Goal: Transaction & Acquisition: Obtain resource

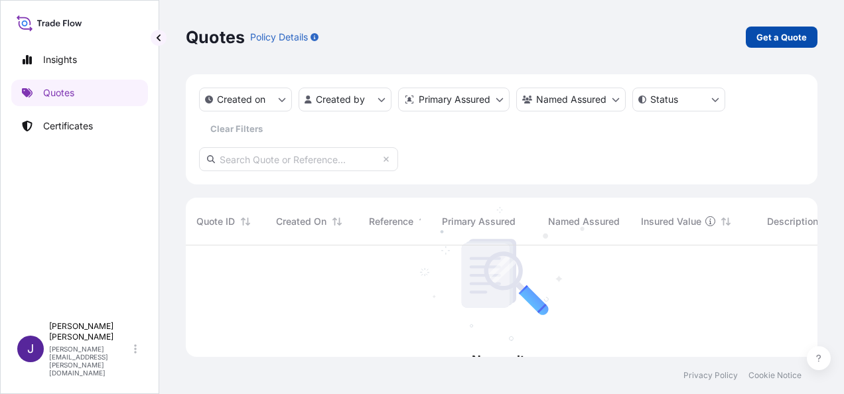
scroll to position [149, 621]
click at [777, 37] on p "Get a Quote" at bounding box center [782, 37] width 50 height 13
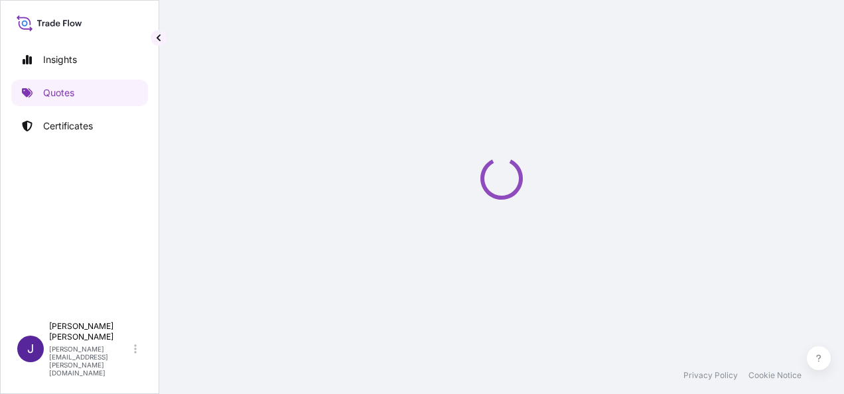
select select "Sea"
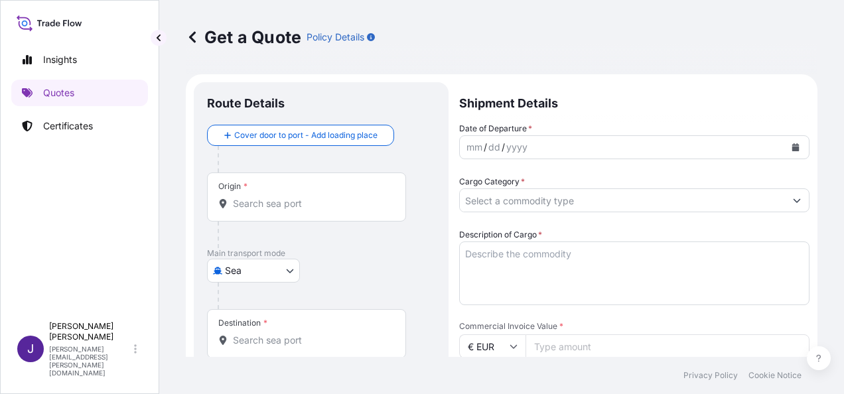
scroll to position [21, 0]
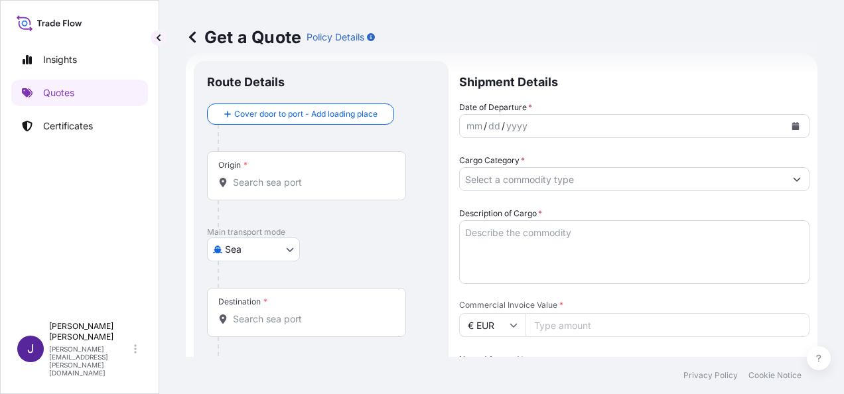
click at [321, 183] on input "Origin *" at bounding box center [311, 182] width 157 height 13
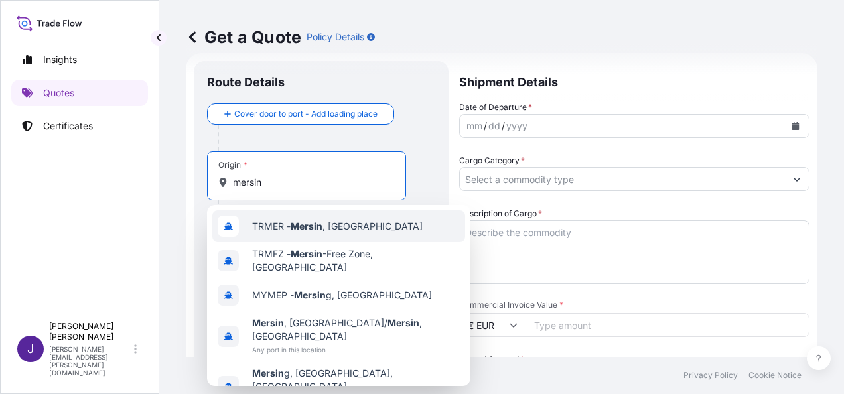
click at [337, 230] on span "TRMER - [GEOGRAPHIC_DATA] , [GEOGRAPHIC_DATA]" at bounding box center [337, 226] width 171 height 13
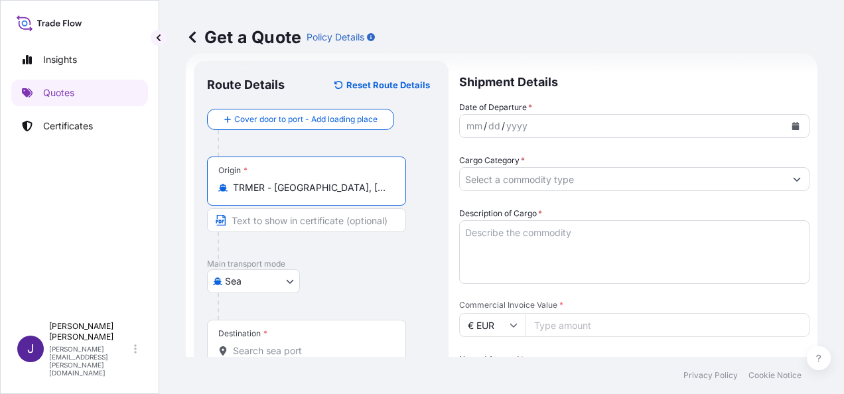
type input "TRMER - [GEOGRAPHIC_DATA], [GEOGRAPHIC_DATA]"
click at [288, 350] on input "Destination *" at bounding box center [311, 350] width 157 height 13
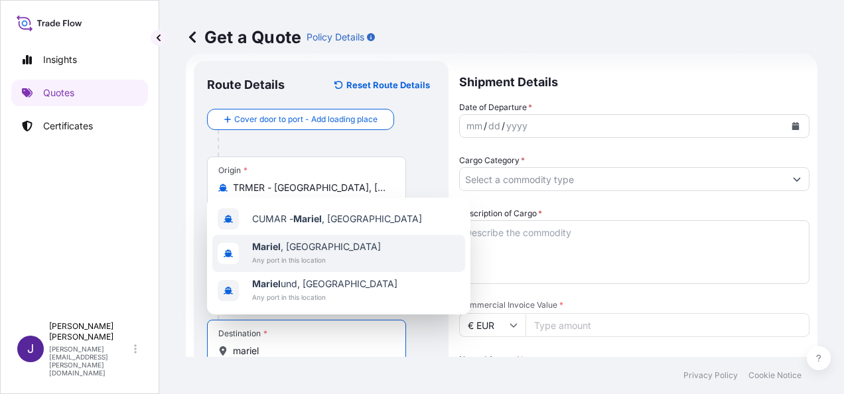
click at [307, 254] on span "Any port in this location" at bounding box center [316, 260] width 129 height 13
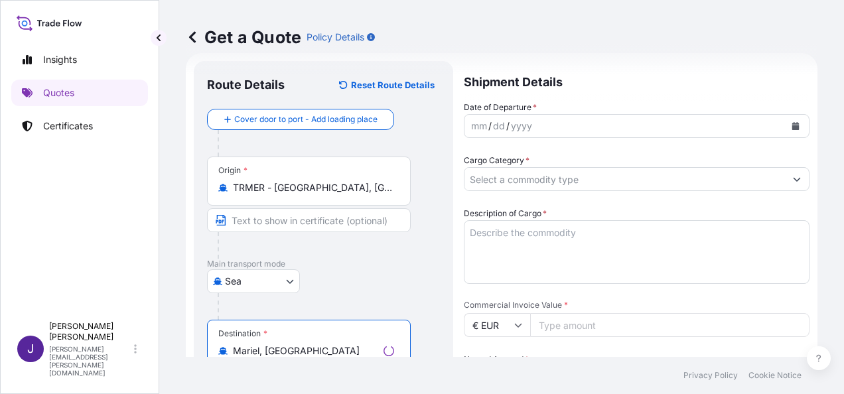
type input "Mariel, [GEOGRAPHIC_DATA]"
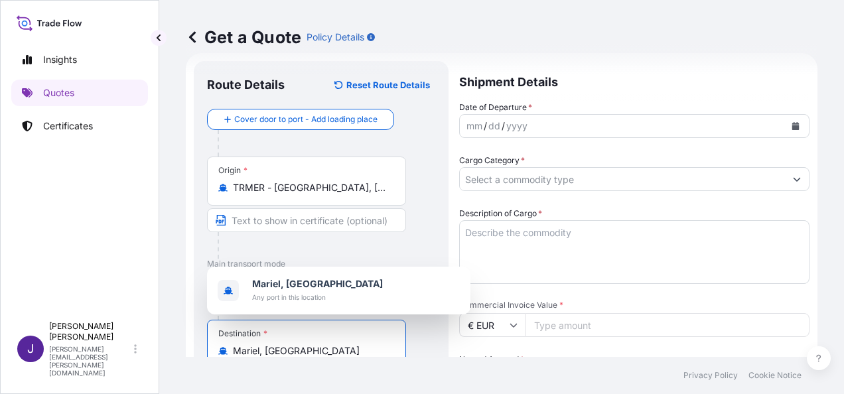
scroll to position [154, 0]
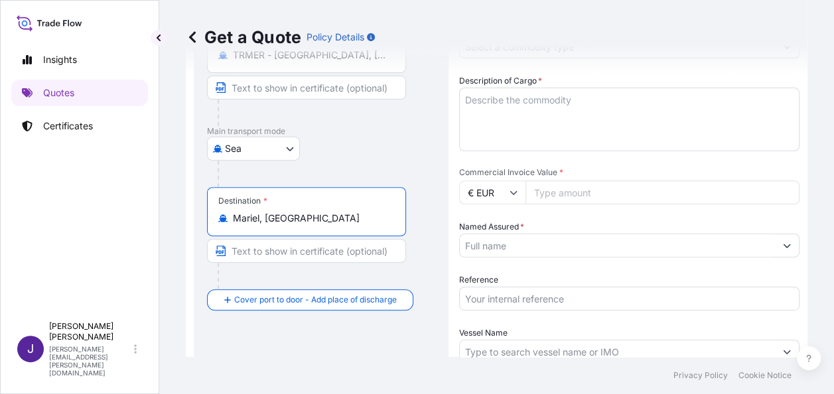
click at [550, 246] on input "Named Assured *" at bounding box center [617, 246] width 315 height 24
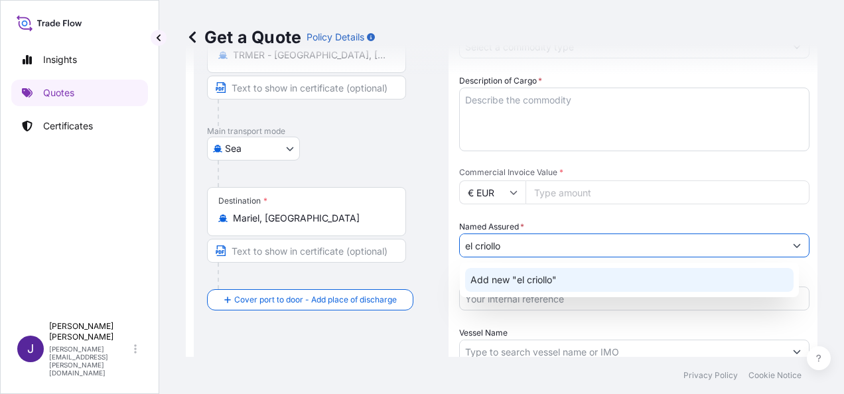
drag, startPoint x: 524, startPoint y: 246, endPoint x: 386, endPoint y: 255, distance: 138.3
click at [390, 242] on form "Route Details Reset Route Details Cover door to port - Add loading place Place …" at bounding box center [502, 221] width 632 height 603
paste input "EL CRIOLLO INVERSIONES Y EMPRESAS S.L."
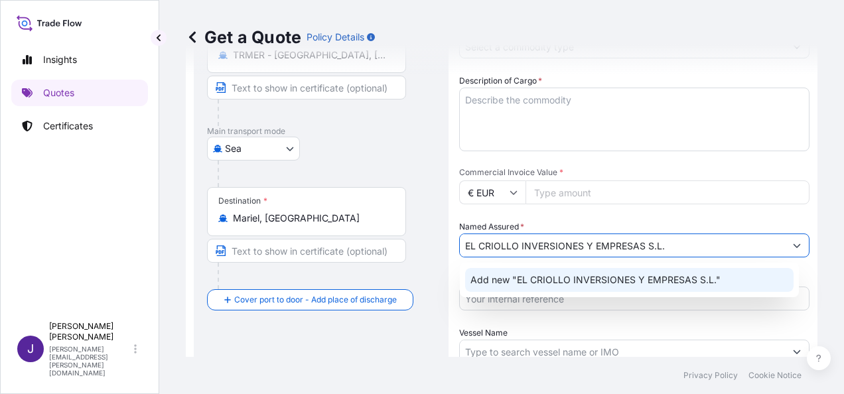
click at [623, 281] on span "Add new "EL CRIOLLO INVERSIONES Y EMPRESAS S.L."" at bounding box center [596, 279] width 250 height 13
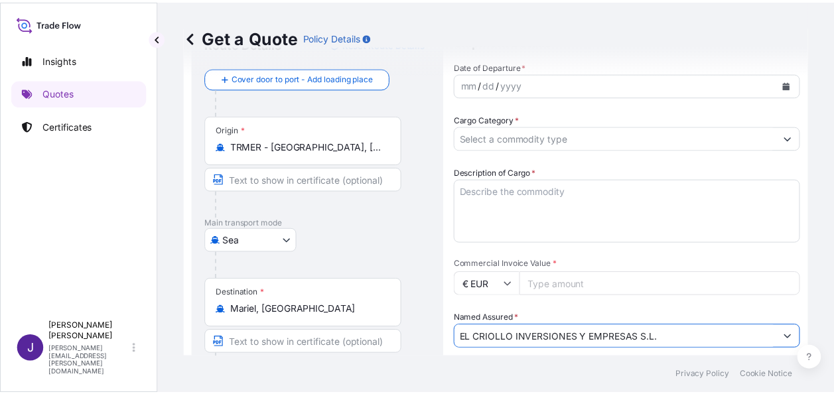
scroll to position [21, 0]
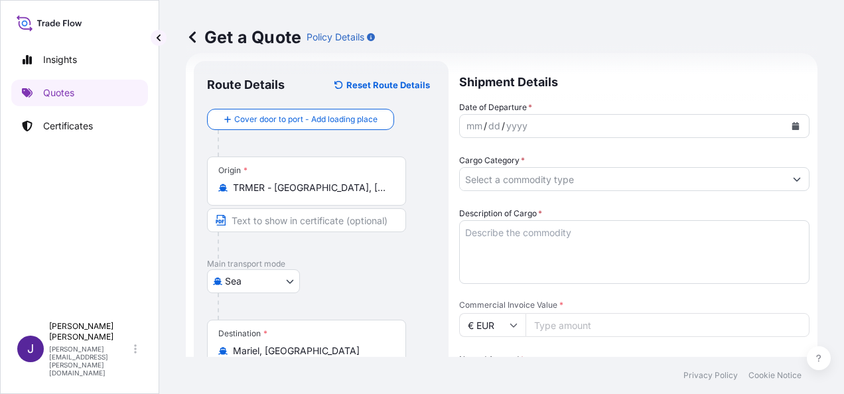
type input "EL CRIOLLO INVERSIONES Y EMPRESAS S.L."
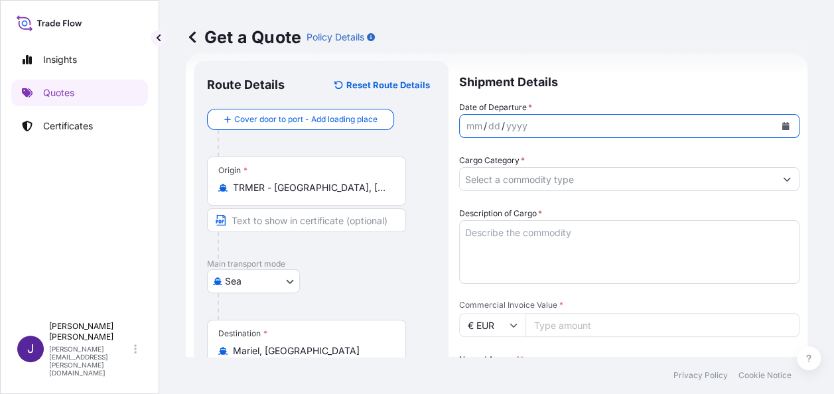
click at [783, 123] on icon "Calendar" at bounding box center [786, 126] width 7 height 8
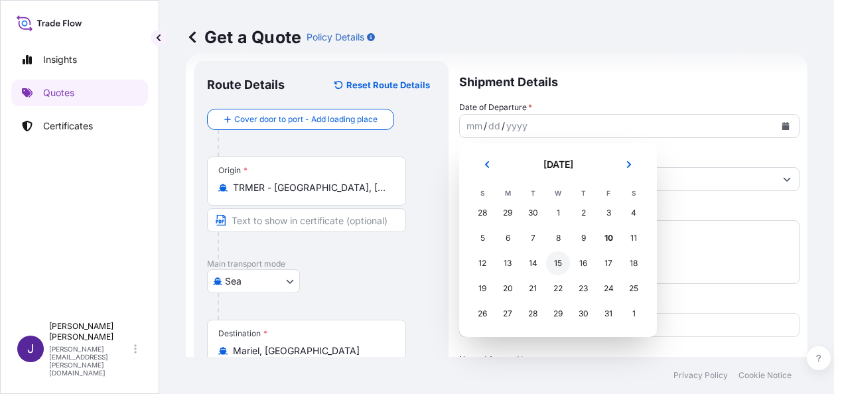
click at [558, 261] on div "15" at bounding box center [558, 264] width 24 height 24
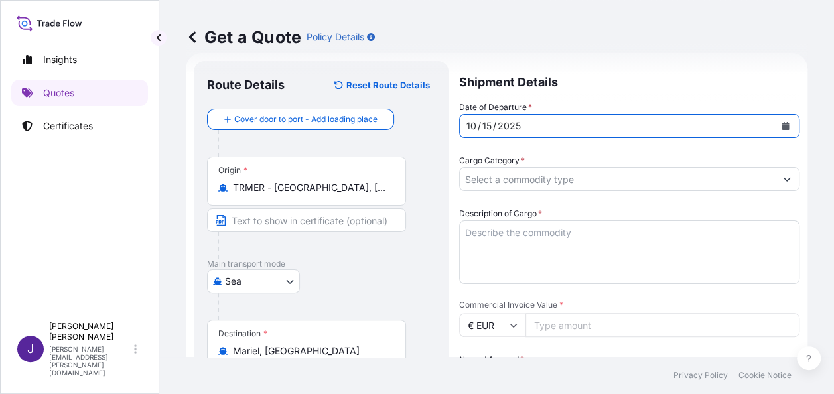
drag, startPoint x: 552, startPoint y: 175, endPoint x: 552, endPoint y: 184, distance: 8.7
click at [552, 175] on input "Cargo Category *" at bounding box center [617, 179] width 315 height 24
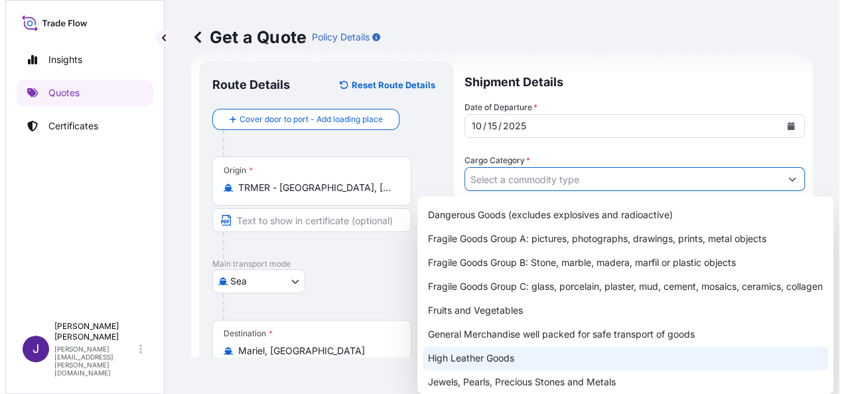
scroll to position [66, 0]
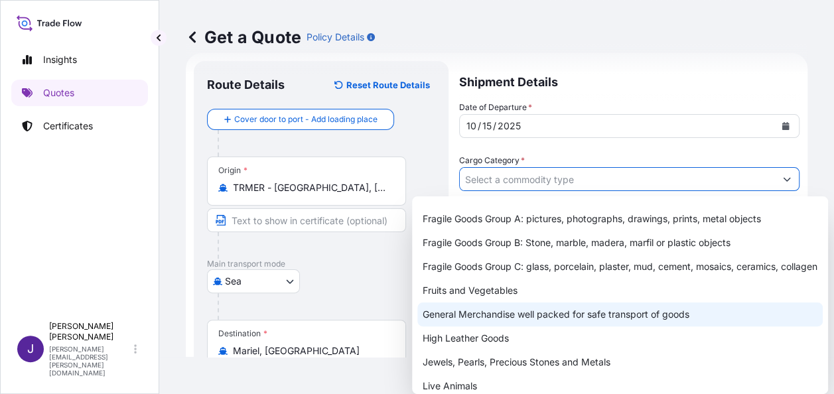
click at [456, 327] on div "General Merchandise well packed for safe transport of goods" at bounding box center [620, 315] width 406 height 24
type input "General Merchandise well packed for safe transport of goods"
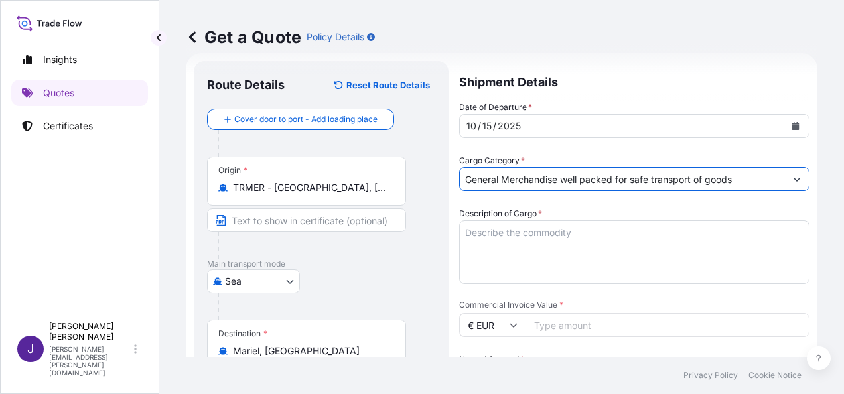
click at [530, 235] on textarea "Description of Cargo *" at bounding box center [634, 252] width 350 height 64
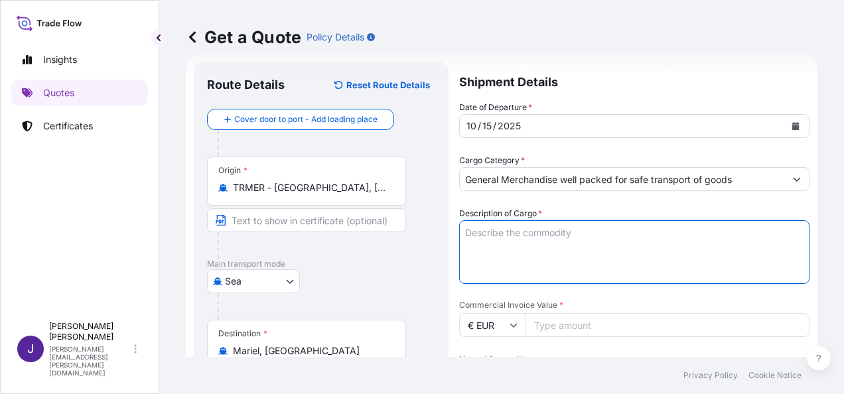
click at [534, 231] on textarea "Description of Cargo *" at bounding box center [634, 252] width 350 height 64
paste textarea "ESPAGUETIS"
type textarea "ESPAGUETIS"
drag, startPoint x: 585, startPoint y: 330, endPoint x: 599, endPoint y: 342, distance: 18.8
click at [586, 328] on input "Commercial Invoice Value *" at bounding box center [668, 325] width 284 height 24
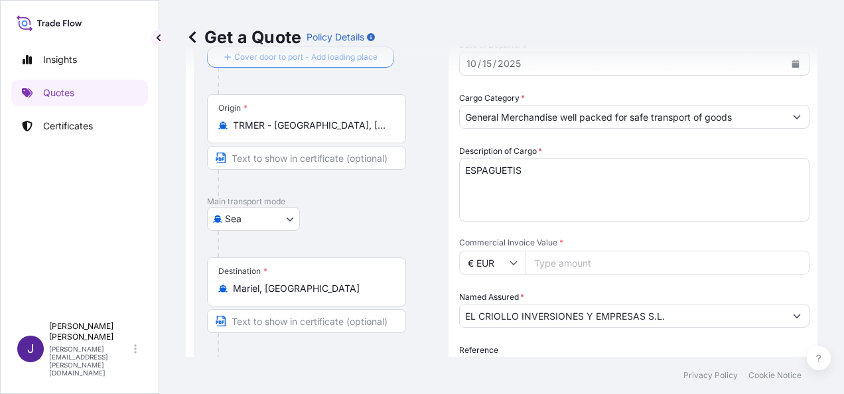
scroll to position [154, 0]
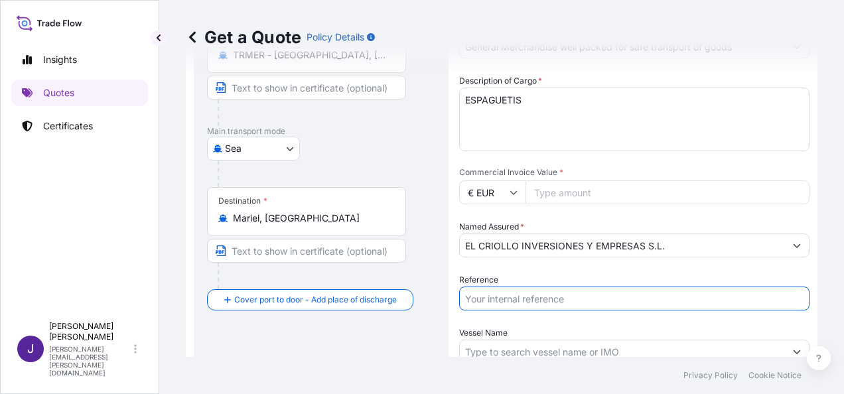
click at [518, 301] on input "Reference" at bounding box center [634, 299] width 350 height 24
type input "55928"
click at [547, 192] on input "Commercial Invoice Value *" at bounding box center [668, 193] width 284 height 24
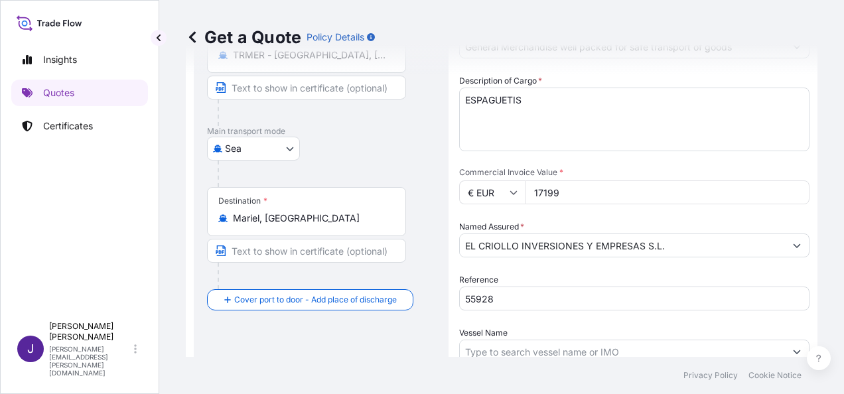
type input "17199"
click at [511, 352] on input "Vessel Name" at bounding box center [622, 352] width 325 height 24
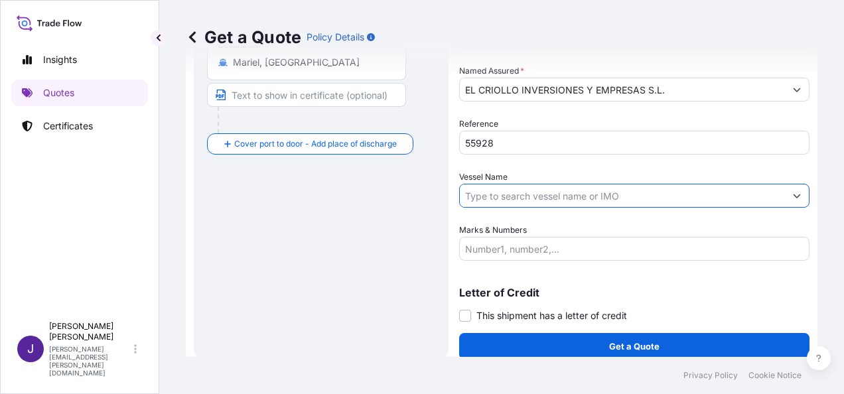
scroll to position [320, 0]
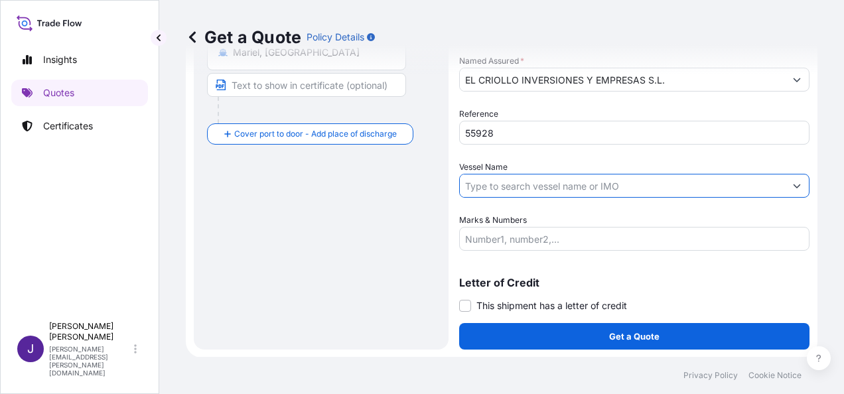
click at [494, 232] on input "Marks & Numbers" at bounding box center [634, 239] width 350 height 24
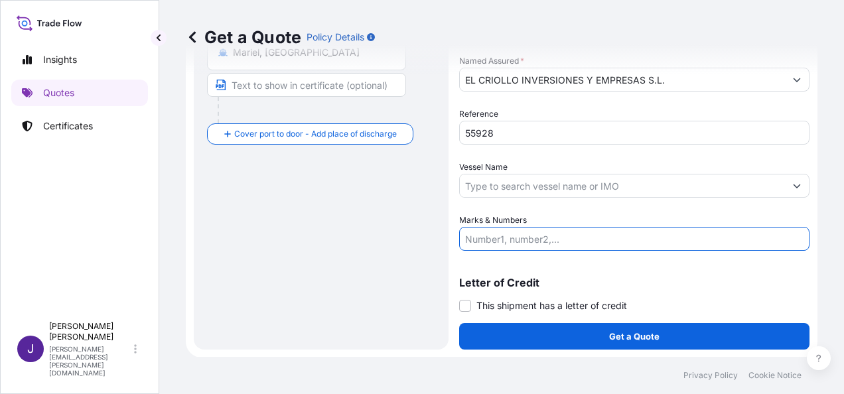
paste input "CMAU3047958 20DV Seal nº L6856358 // 2730 BULTOS / 27944.48KG"
type input "CMAU3047958 20DV Seal nº L6856358 // 2730 BULTOS / 27944.48KG"
click at [506, 177] on input "Vessel Name" at bounding box center [622, 186] width 325 height 24
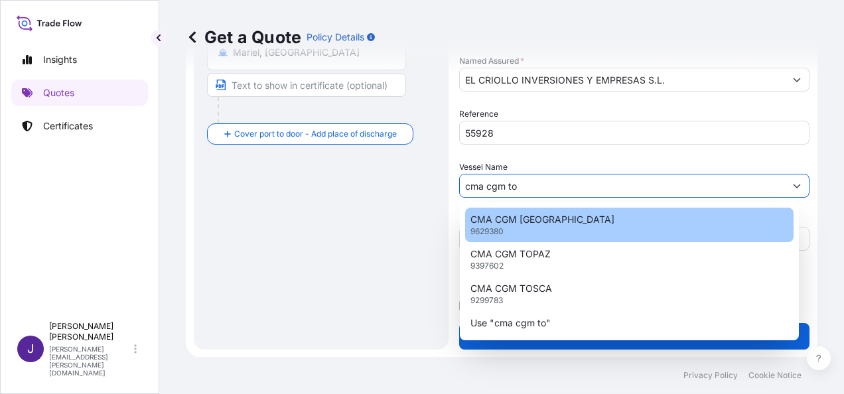
click at [552, 222] on div "CMA CGM [GEOGRAPHIC_DATA] 9629380" at bounding box center [629, 225] width 329 height 35
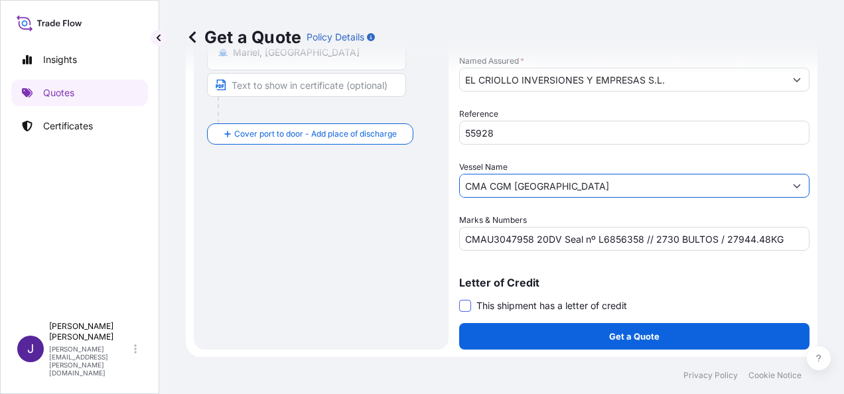
type input "CMA CGM [GEOGRAPHIC_DATA]"
click at [467, 303] on span at bounding box center [465, 306] width 12 height 12
click at [459, 299] on input "This shipment has a letter of credit" at bounding box center [459, 299] width 0 height 0
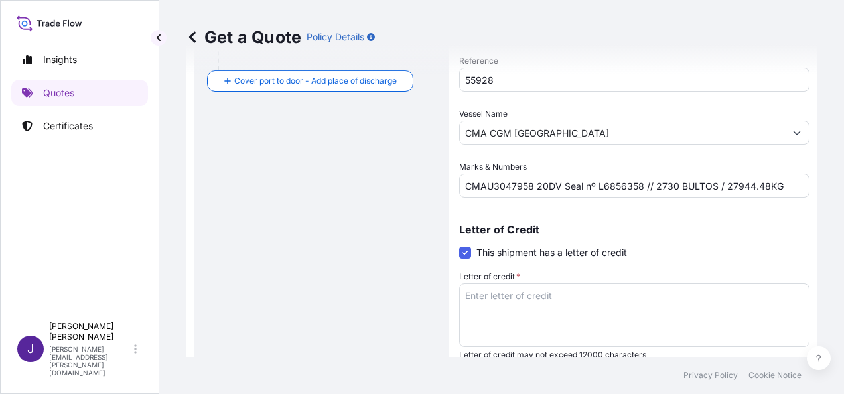
scroll to position [421, 0]
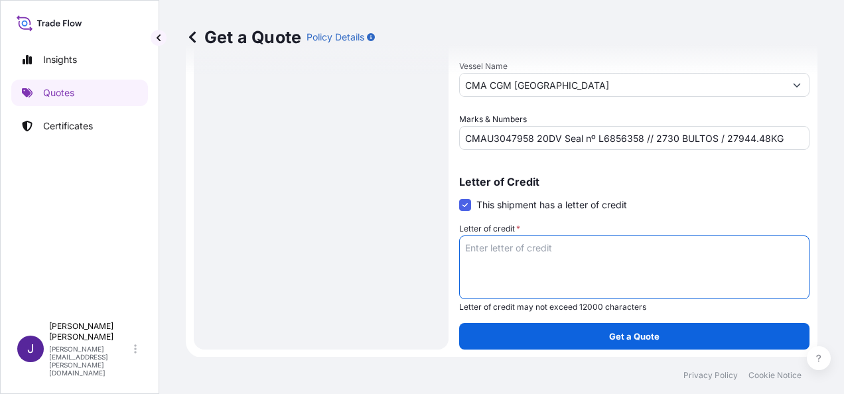
paste textarea "EL CRIOLLO INVERSIONES Y EMPRESAS S.L. [STREET_ADDRESS]"
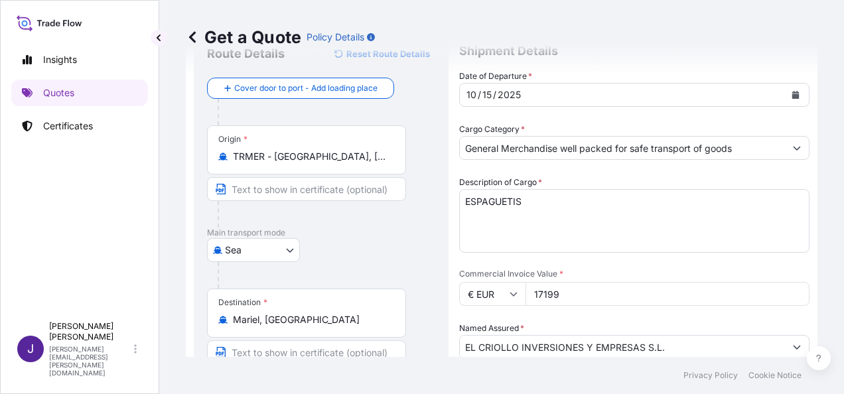
scroll to position [0, 0]
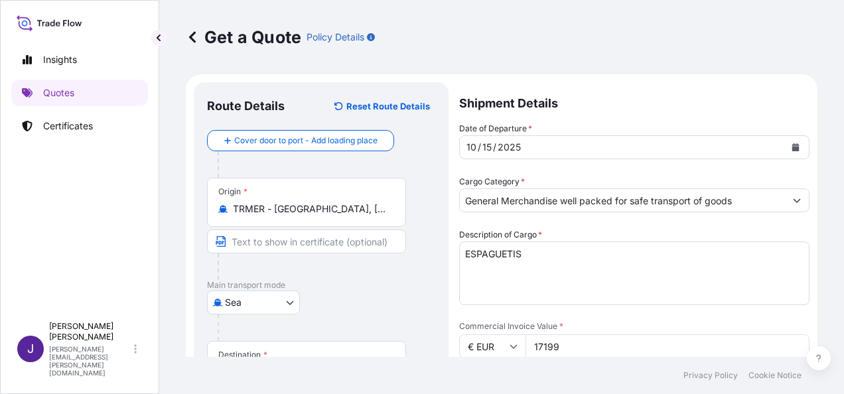
type textarea "EL CRIOLLO INVERSIONES Y EMPRESAS S.L. [STREET_ADDRESS]"
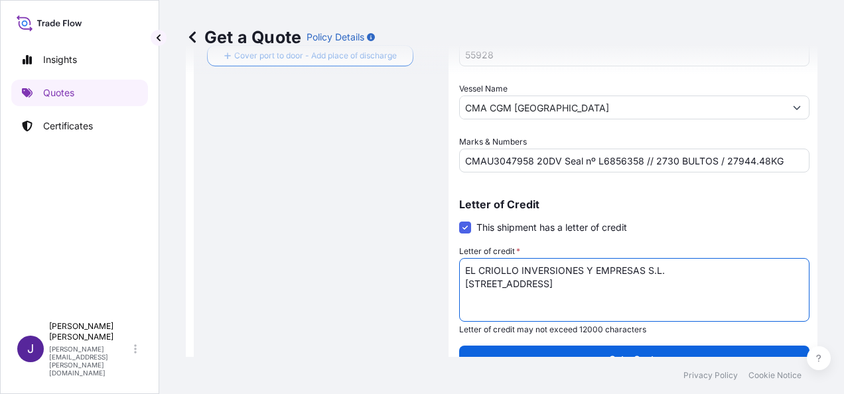
scroll to position [421, 0]
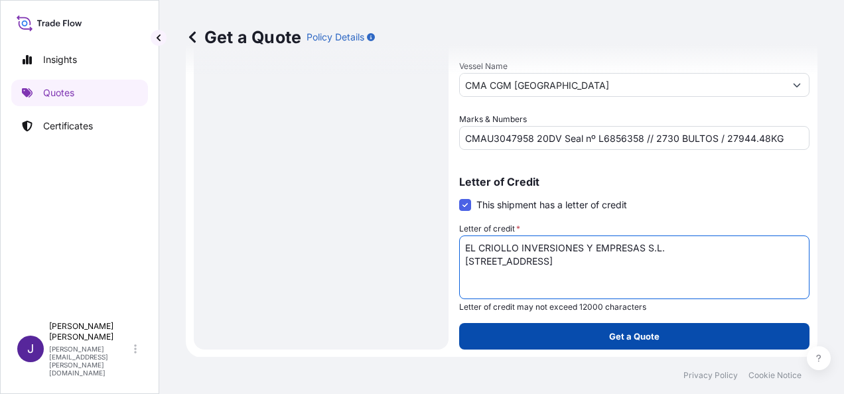
click at [597, 336] on button "Get a Quote" at bounding box center [634, 336] width 350 height 27
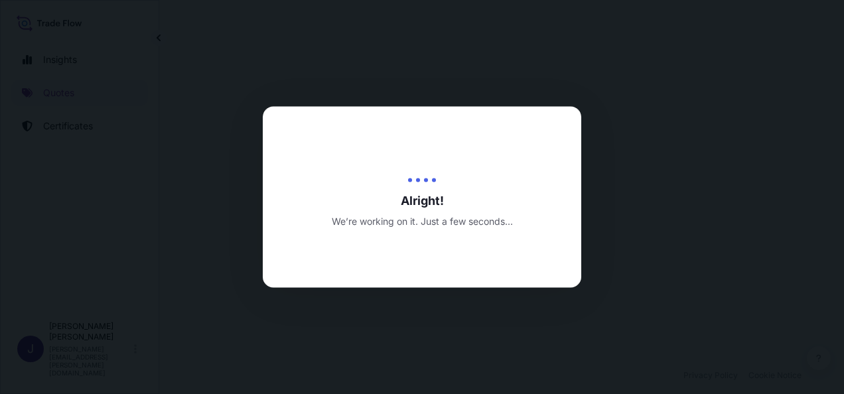
select select "Sea"
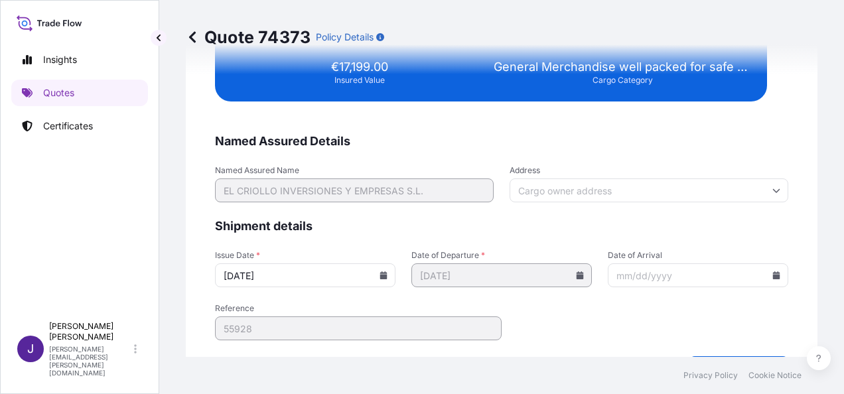
scroll to position [2710, 0]
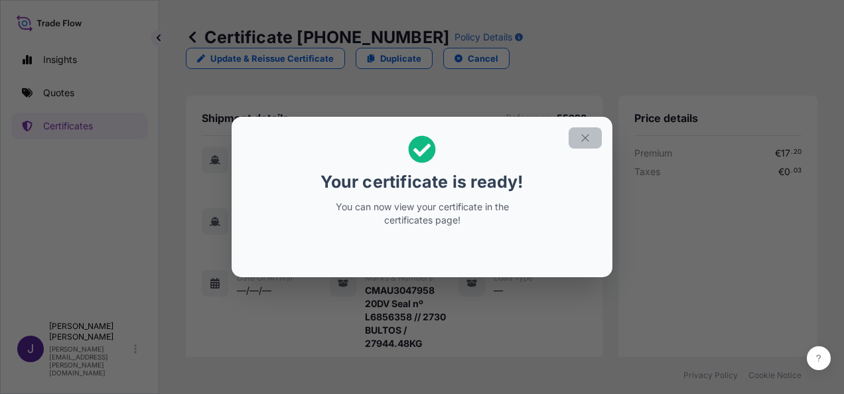
click at [587, 135] on icon "button" at bounding box center [584, 137] width 7 height 7
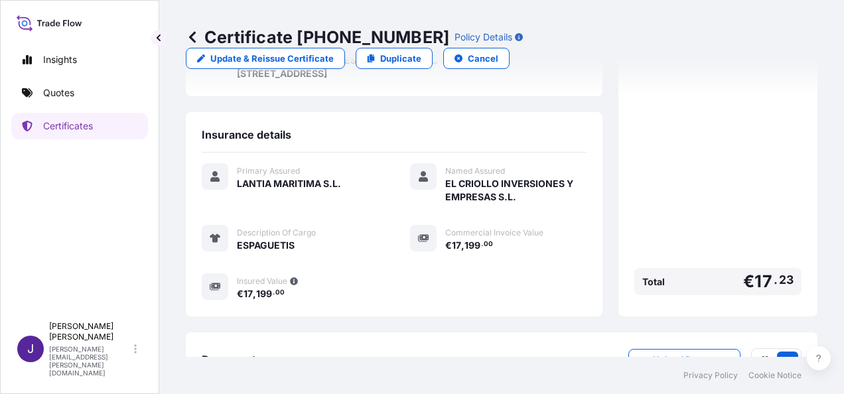
scroll to position [381, 0]
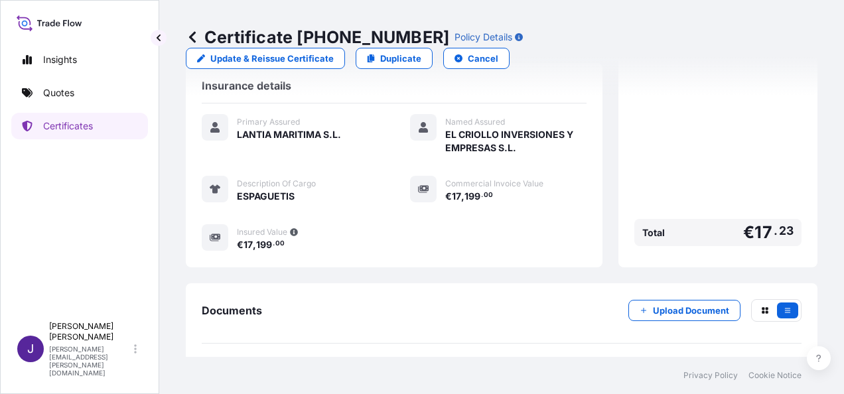
click at [352, 357] on link "PDF Certificate [DATE]" at bounding box center [502, 374] width 600 height 35
click at [66, 93] on p "Quotes" at bounding box center [58, 92] width 31 height 13
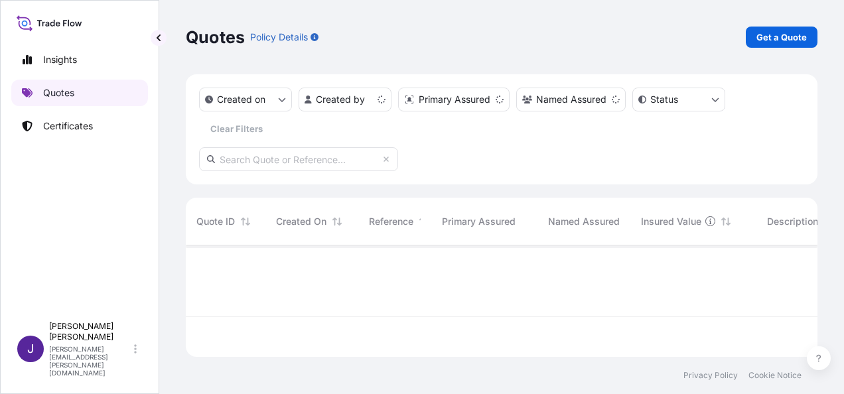
scroll to position [109, 621]
click at [786, 35] on p "Get a Quote" at bounding box center [782, 37] width 50 height 13
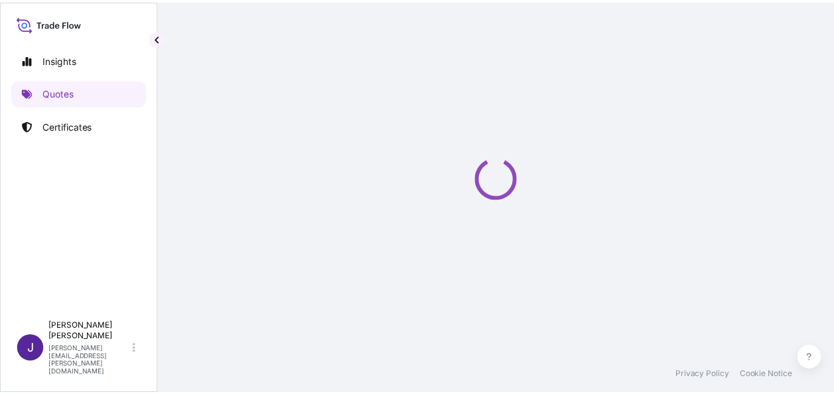
scroll to position [21, 0]
select select "Sea"
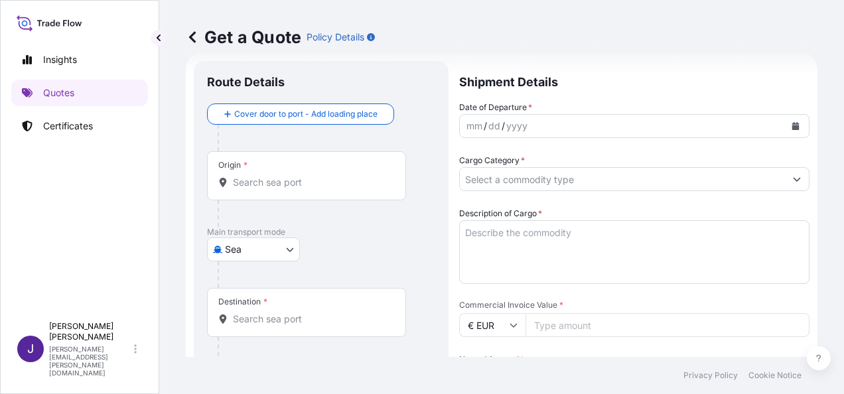
click at [297, 188] on div "Origin *" at bounding box center [306, 175] width 199 height 49
click at [297, 188] on input "Origin *" at bounding box center [311, 182] width 157 height 13
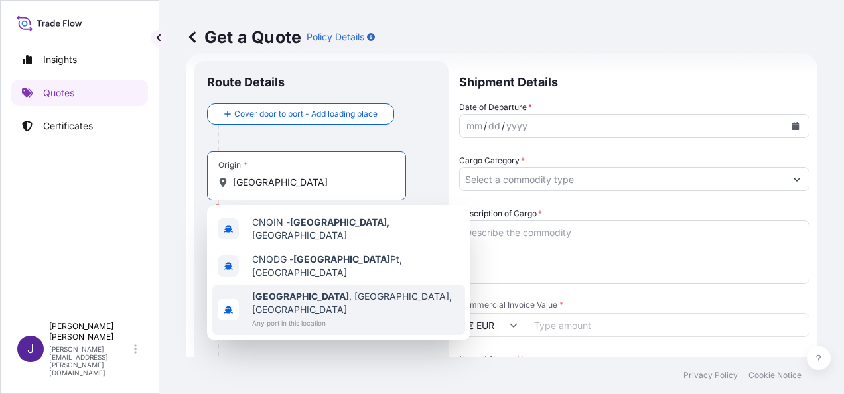
click at [312, 317] on span "Any port in this location" at bounding box center [356, 323] width 208 height 13
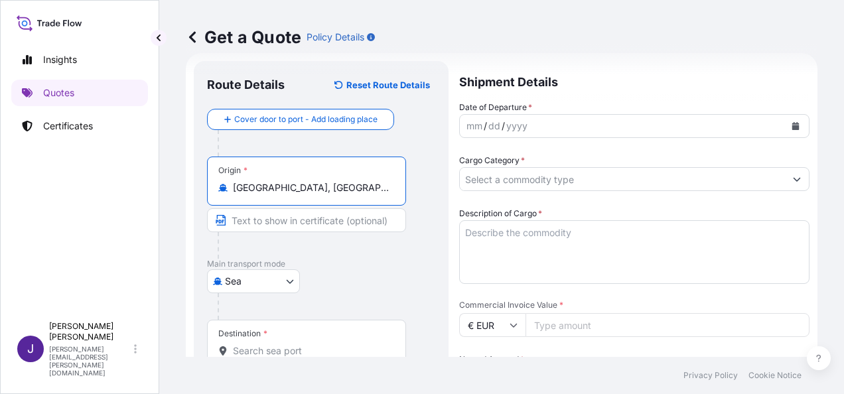
type input "[GEOGRAPHIC_DATA], [GEOGRAPHIC_DATA], [GEOGRAPHIC_DATA]"
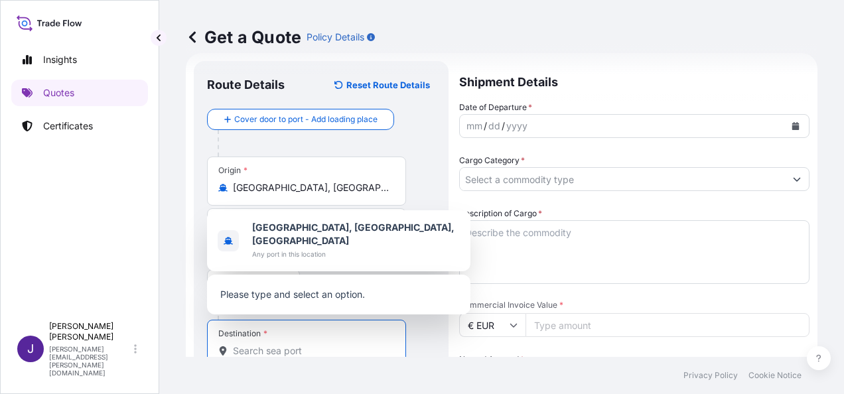
click at [295, 348] on input "Destination *" at bounding box center [311, 350] width 157 height 13
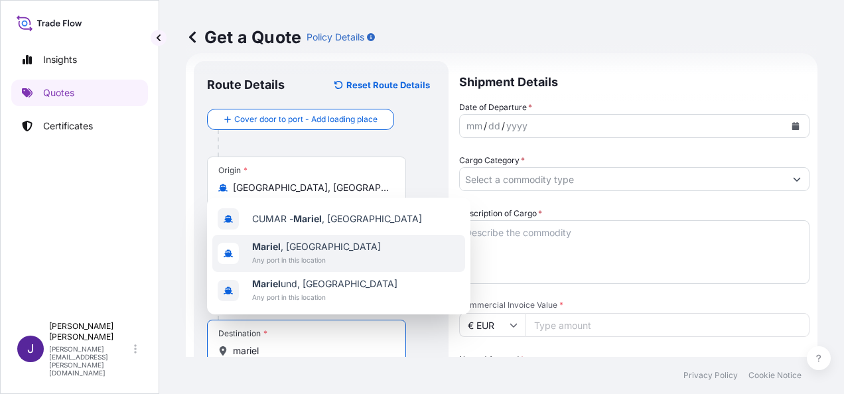
click at [295, 250] on span "Mariel , [GEOGRAPHIC_DATA]" at bounding box center [316, 246] width 129 height 13
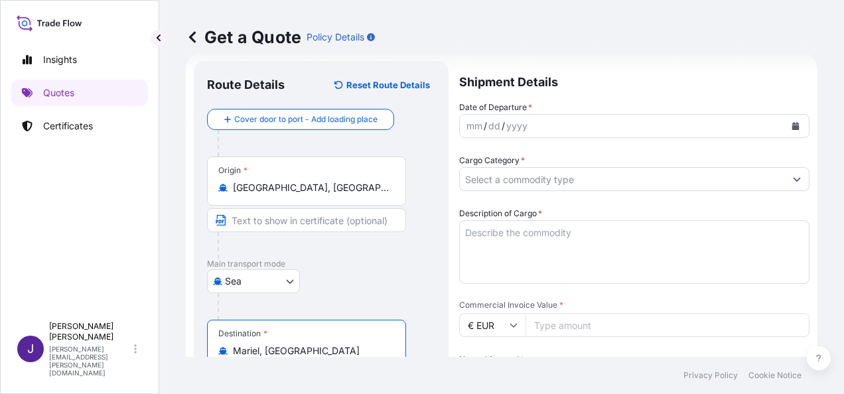
type input "Mariel, [GEOGRAPHIC_DATA]"
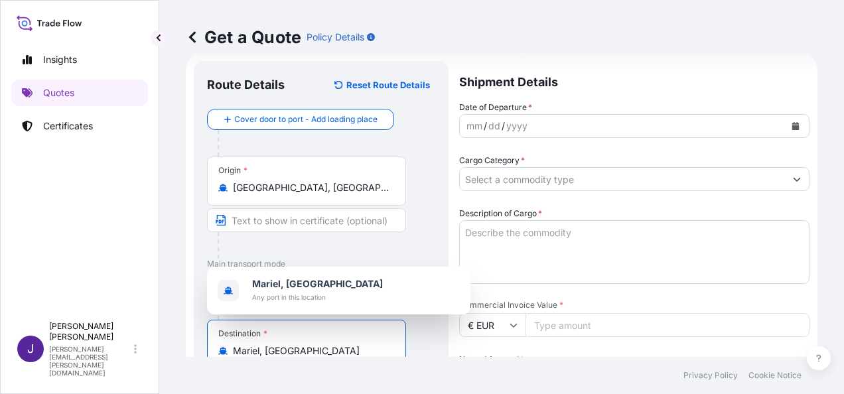
click at [790, 124] on button "Calendar" at bounding box center [795, 125] width 21 height 21
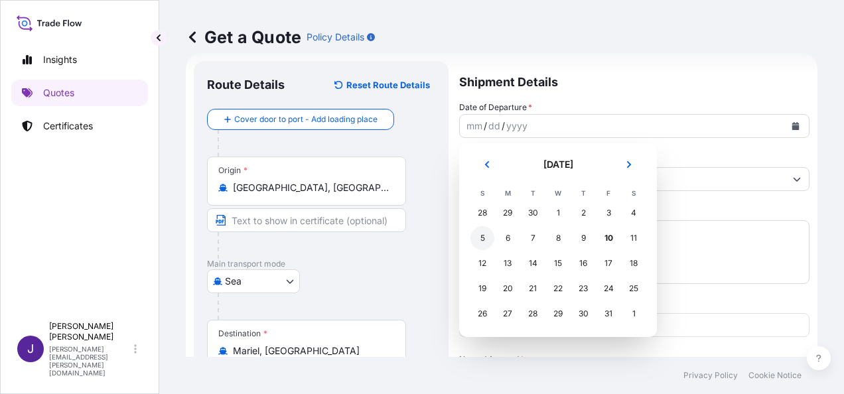
click at [482, 238] on div "5" at bounding box center [483, 238] width 24 height 24
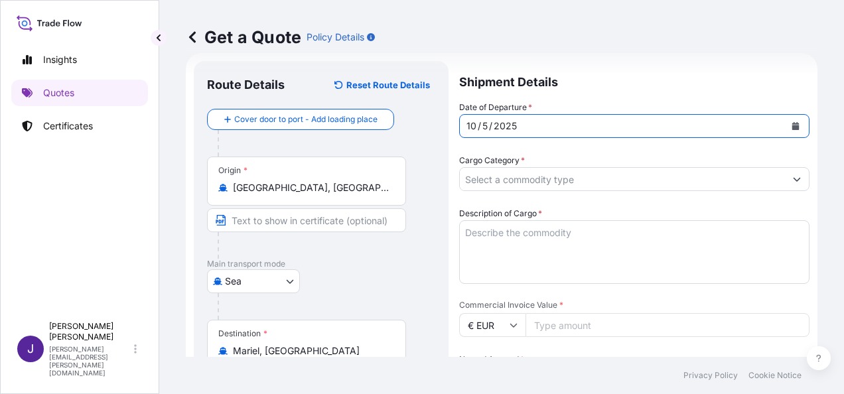
click at [514, 179] on input "Cargo Category *" at bounding box center [622, 179] width 325 height 24
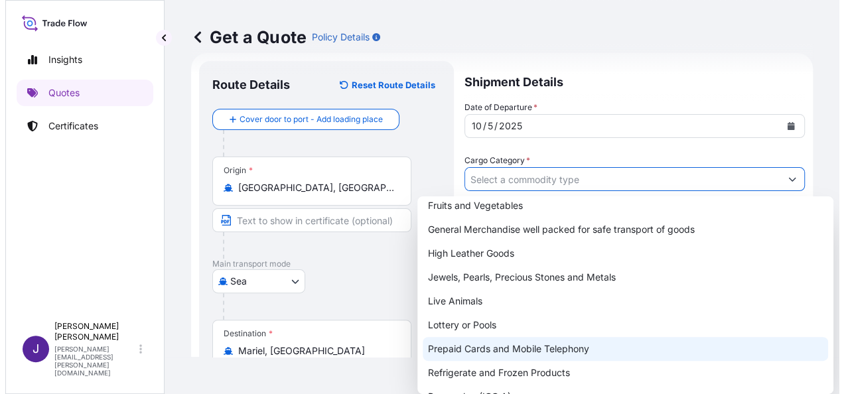
scroll to position [165, 0]
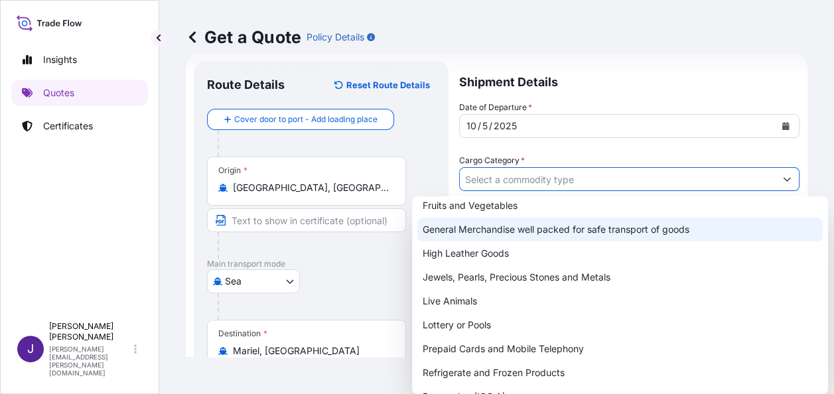
click at [501, 230] on div "General Merchandise well packed for safe transport of goods" at bounding box center [620, 230] width 406 height 24
type input "General Merchandise well packed for safe transport of goods"
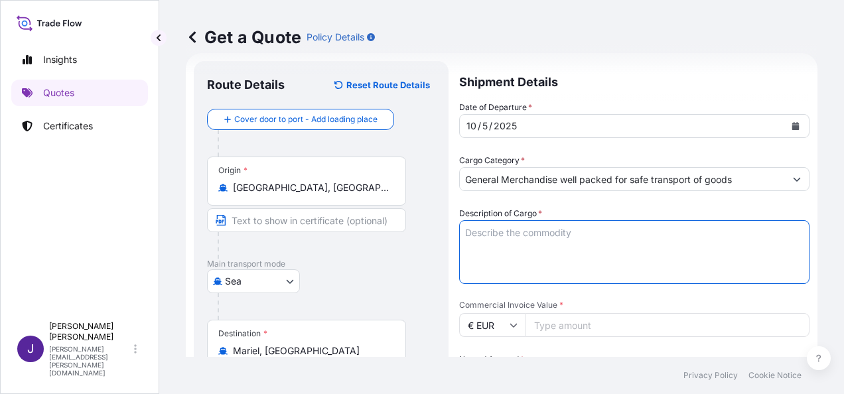
click at [513, 241] on textarea "Description of Cargo *" at bounding box center [634, 252] width 350 height 64
paste textarea "DETERGENTES"
type textarea "DETERGENTES"
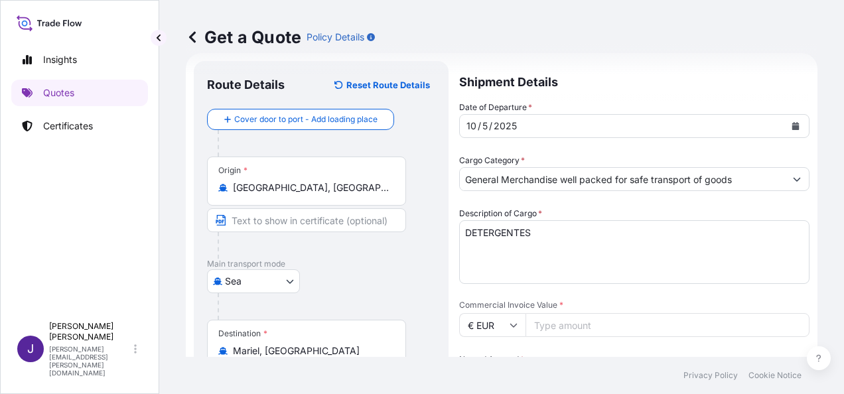
click at [683, 324] on input "Commercial Invoice Value *" at bounding box center [668, 325] width 284 height 24
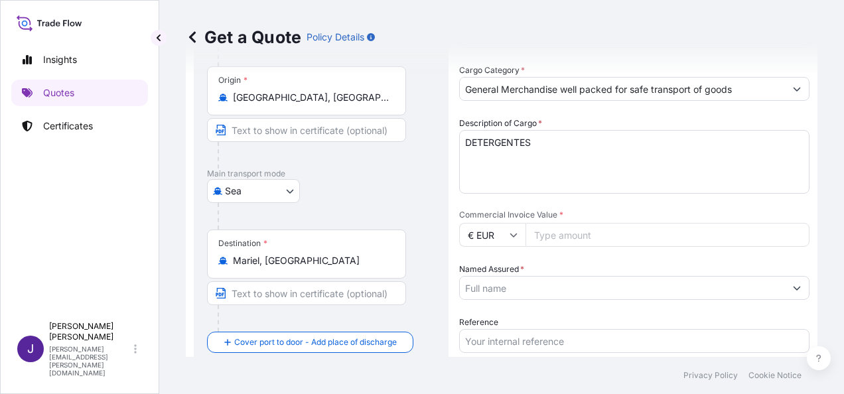
scroll to position [220, 0]
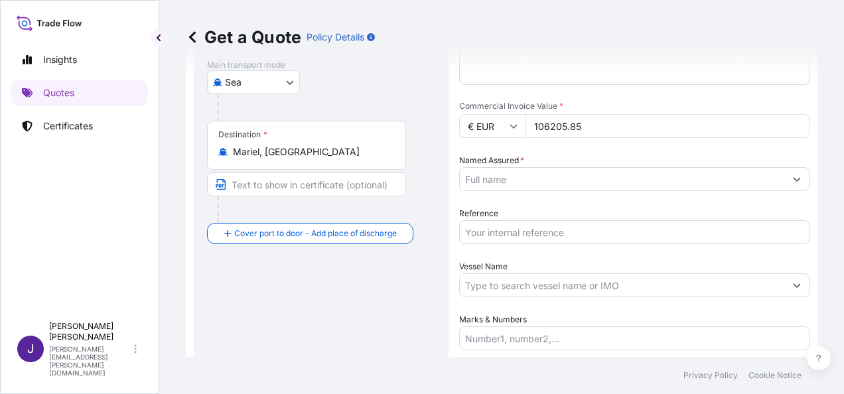
type input "106205.85"
click at [649, 177] on input "Named Assured *" at bounding box center [622, 179] width 325 height 24
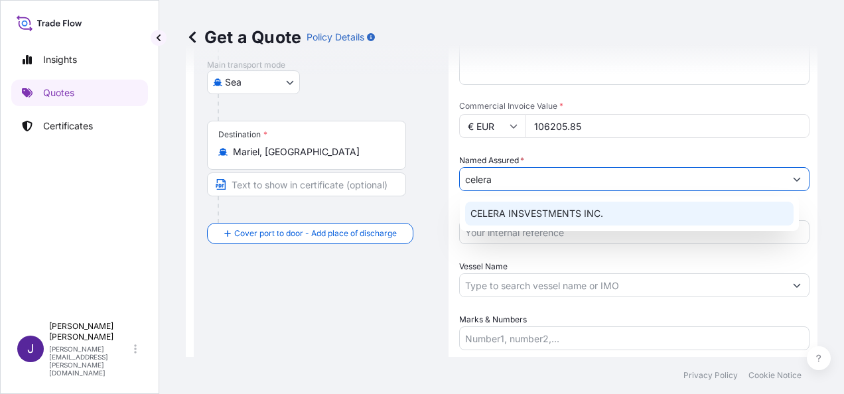
click at [609, 215] on div "CELERA INSVESTMENTS INC." at bounding box center [629, 214] width 329 height 24
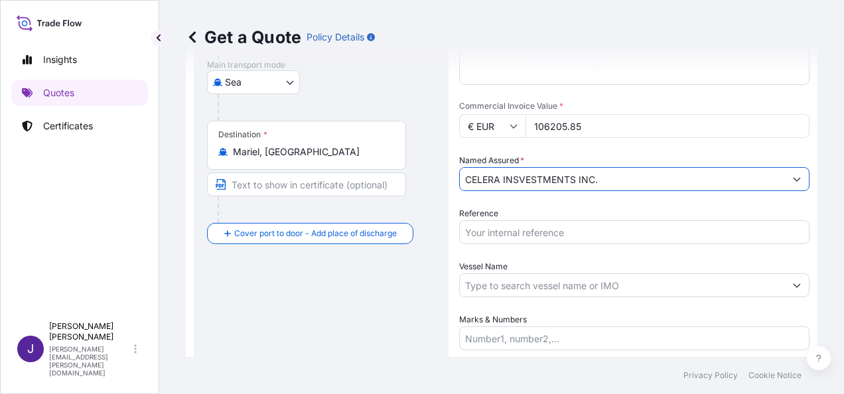
type input "CELERA INSVESTMENTS INC."
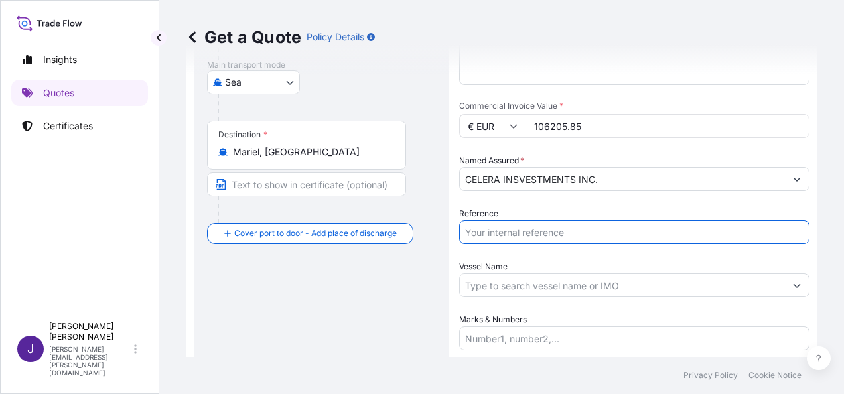
click at [579, 238] on input "Reference" at bounding box center [634, 232] width 350 height 24
type input "56800"
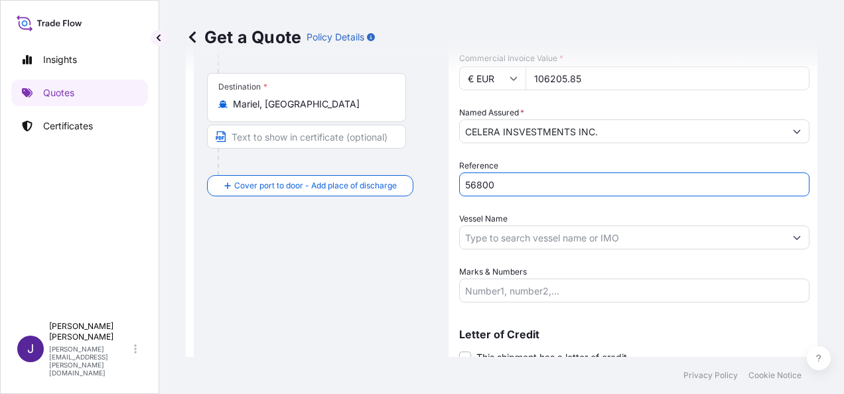
scroll to position [320, 0]
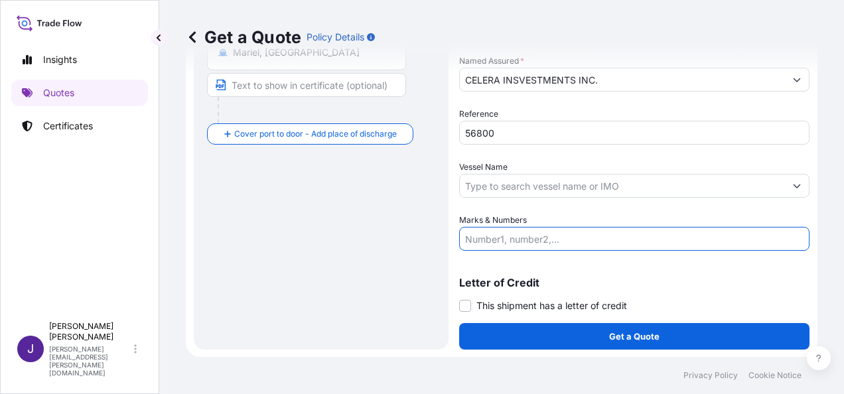
click at [551, 242] on input "Marks & Numbers" at bounding box center [634, 239] width 350 height 24
paste input "CMAU6341436 40HC Seal nº M1969997 + ECMU7389062 40HC Seal nº M2726040 + CMAU940…"
type input "CMAU6341436 40HC Seal nº M1969997 + ECMU7389062 40HC Seal nº M2726040 + CMAU940…"
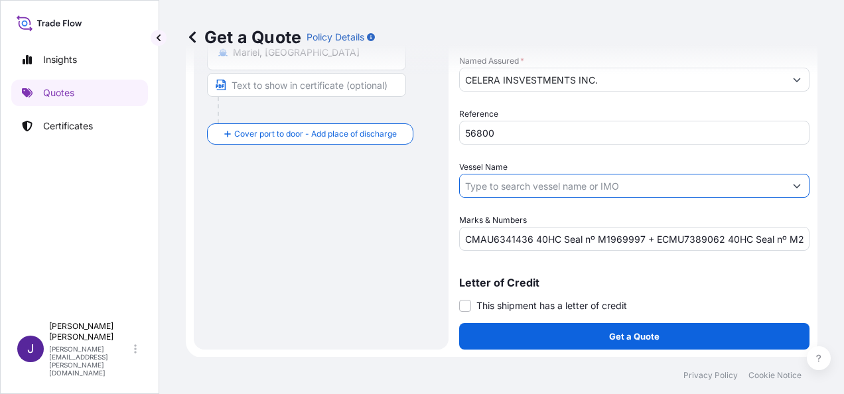
click at [517, 186] on input "Vessel Name" at bounding box center [622, 186] width 325 height 24
drag, startPoint x: 544, startPoint y: 187, endPoint x: 417, endPoint y: 187, distance: 127.4
click at [417, 187] on form "Route Details Reset Route Details Cover door to port - Add loading place Place …" at bounding box center [502, 55] width 632 height 603
paste input "CMA CGM [US_STATE]"
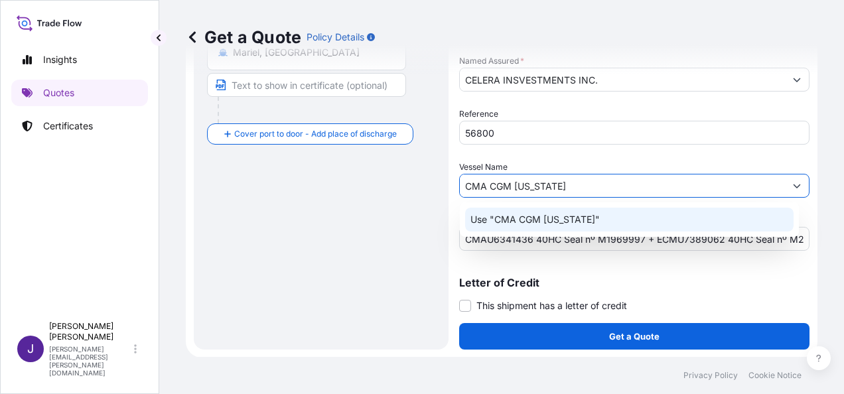
click at [563, 217] on p "Use "CMA CGM [US_STATE]"" at bounding box center [535, 219] width 129 height 13
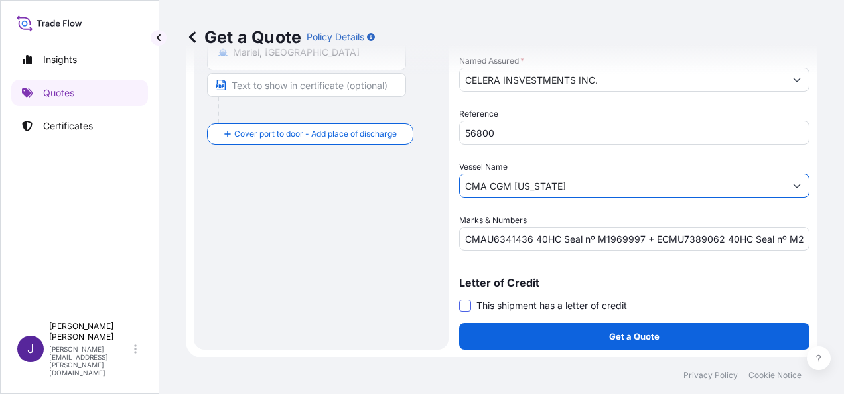
type input "CMA CGM [US_STATE]"
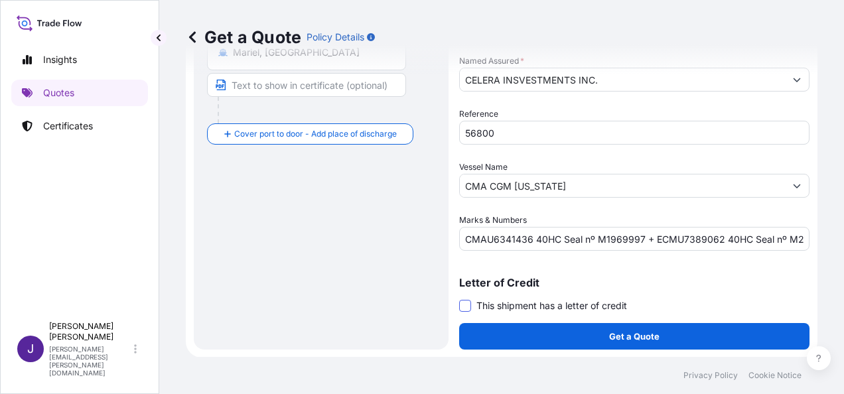
click at [465, 305] on span at bounding box center [465, 306] width 12 height 12
click at [459, 299] on input "This shipment has a letter of credit" at bounding box center [459, 299] width 0 height 0
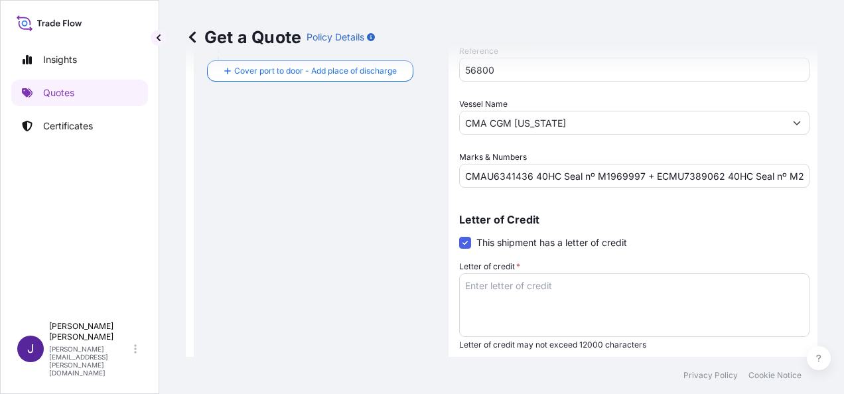
scroll to position [386, 0]
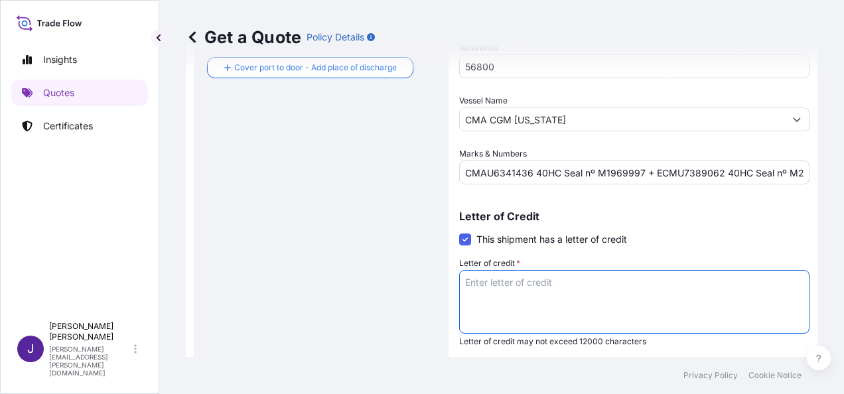
click at [531, 281] on textarea "Letter of credit *" at bounding box center [634, 302] width 350 height 64
paste textarea "CELERA INSVESTMENTS INC. ZONA LIBRE [PERSON_NAME][GEOGRAPHIC_DATA]"
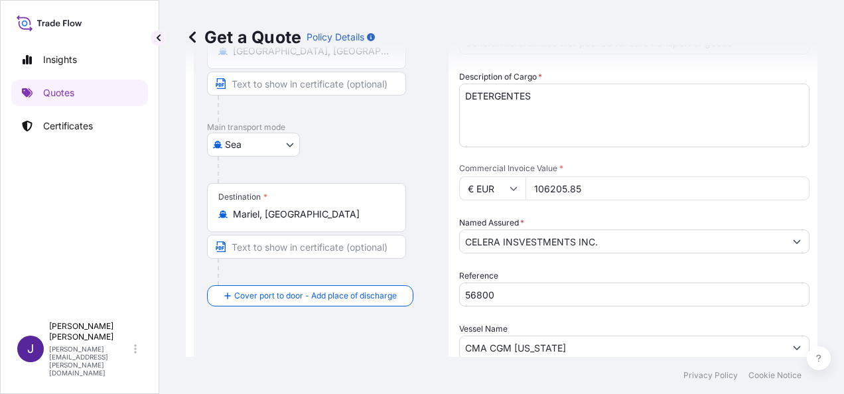
scroll to position [187, 0]
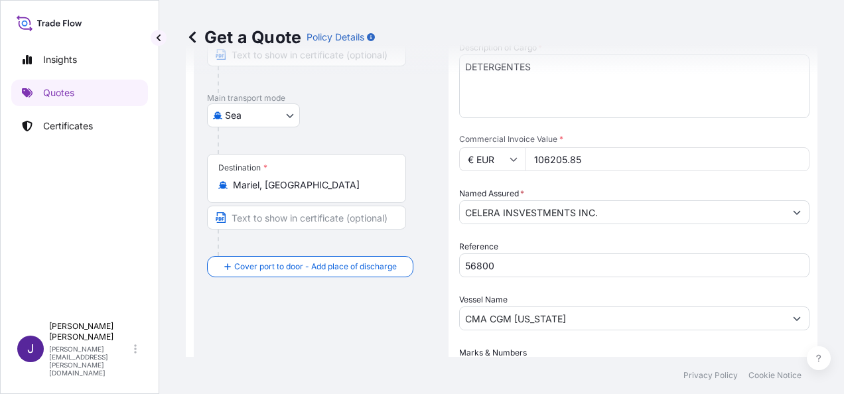
type textarea "CELERA INSVESTMENTS INC. ZONA LIBRE [PERSON_NAME][GEOGRAPHIC_DATA]"
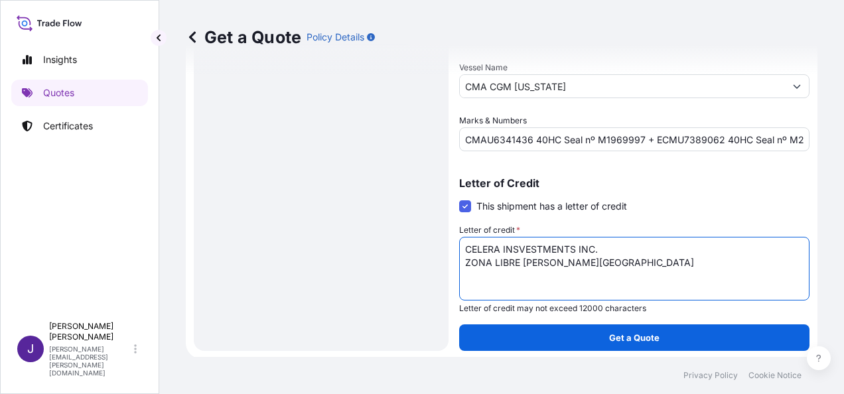
scroll to position [421, 0]
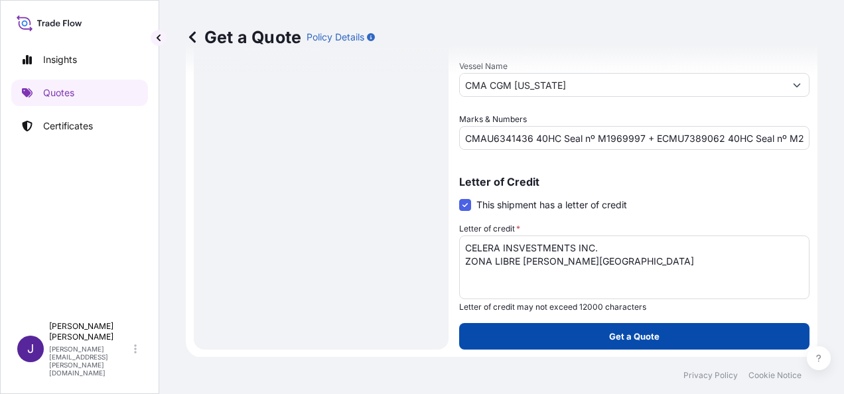
click at [627, 339] on p "Get a Quote" at bounding box center [634, 336] width 50 height 13
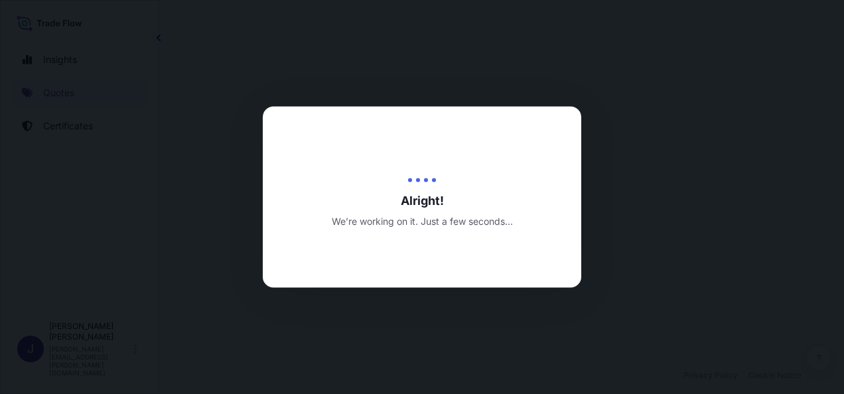
select select "Sea"
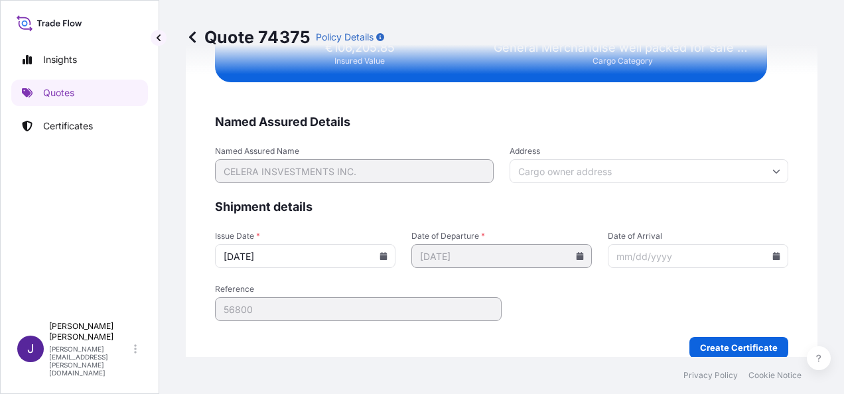
scroll to position [2710, 0]
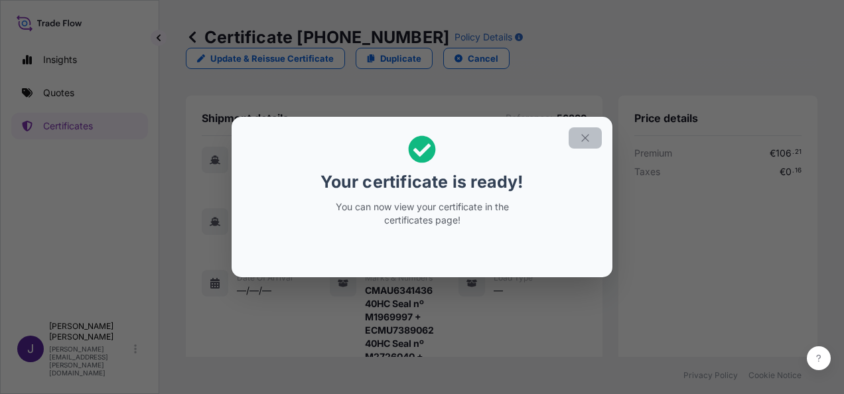
click at [586, 140] on icon "button" at bounding box center [585, 138] width 12 height 12
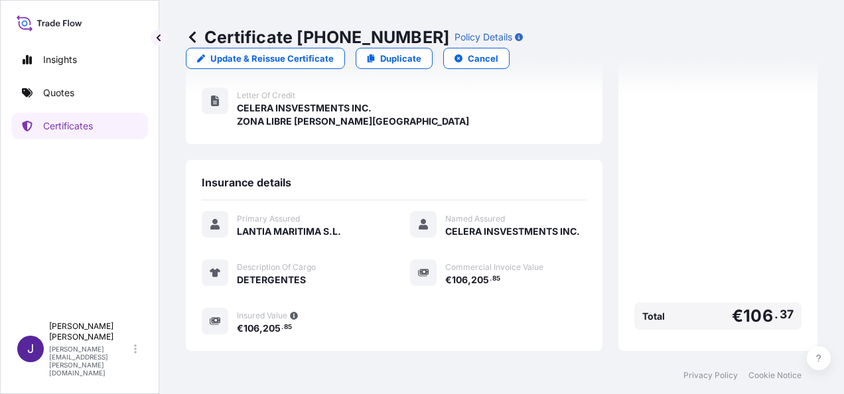
scroll to position [461, 0]
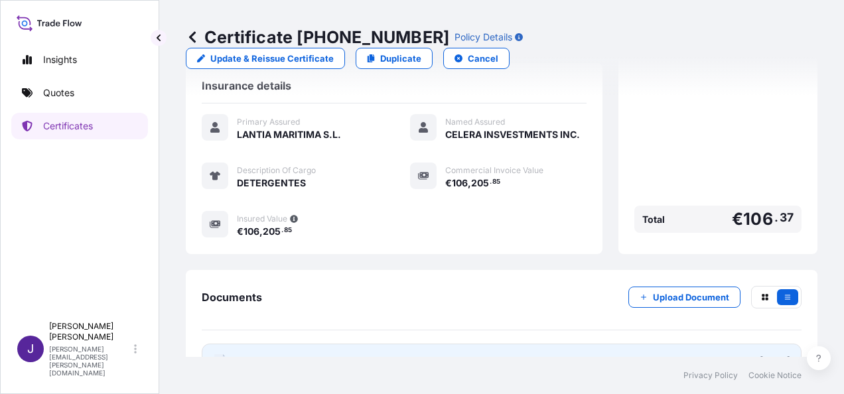
click at [384, 344] on link "PDF Certificate [DATE]" at bounding box center [502, 361] width 600 height 35
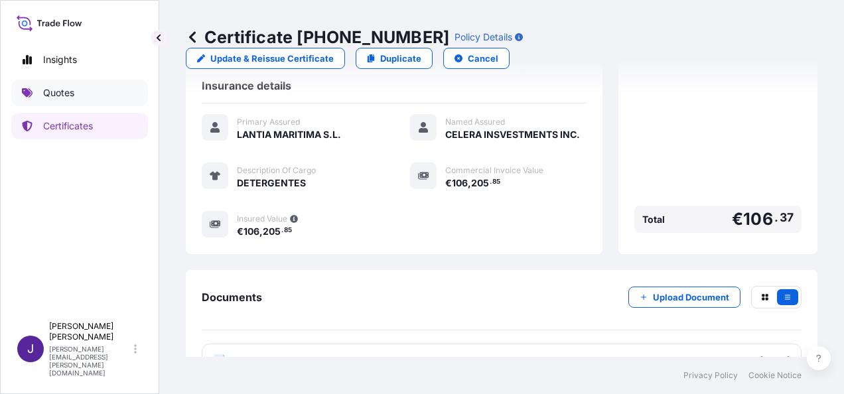
click at [77, 90] on link "Quotes" at bounding box center [79, 93] width 137 height 27
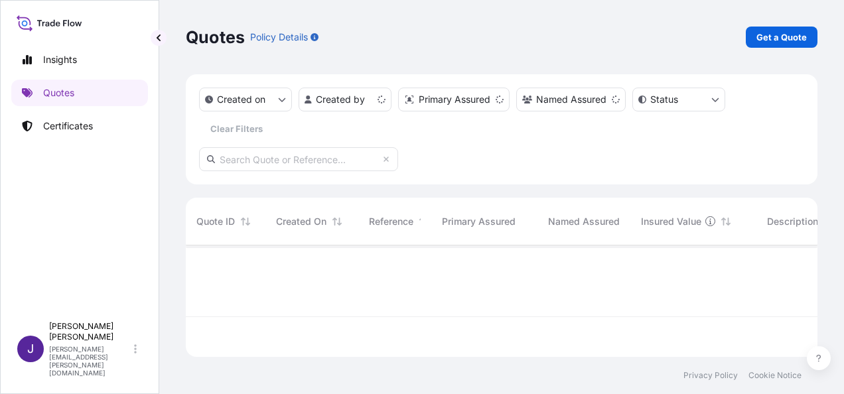
scroll to position [109, 621]
click at [785, 38] on p "Get a Quote" at bounding box center [782, 37] width 50 height 13
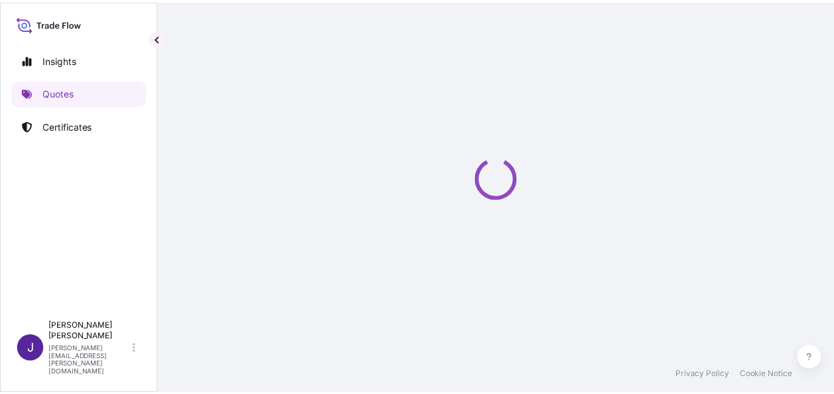
scroll to position [21, 0]
select select "Sea"
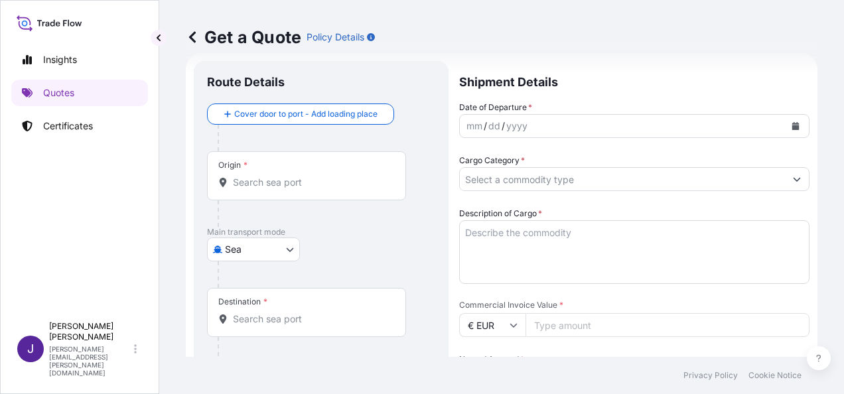
click at [277, 190] on div "Origin *" at bounding box center [306, 175] width 199 height 49
click at [277, 189] on input "Origin *" at bounding box center [311, 182] width 157 height 13
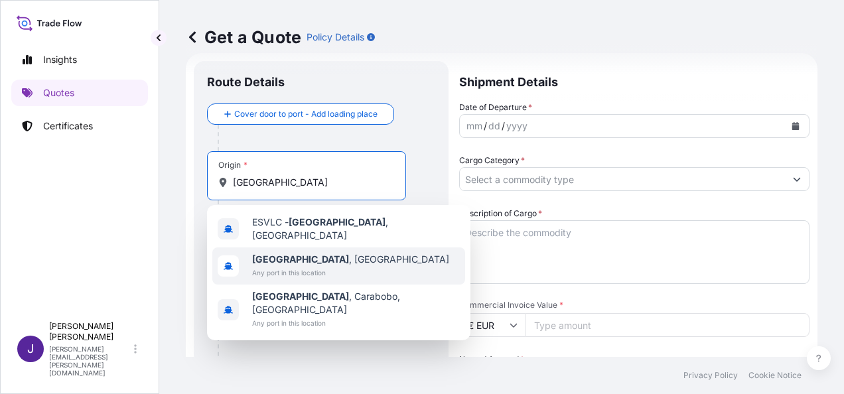
click at [293, 266] on span "Any port in this location" at bounding box center [350, 272] width 197 height 13
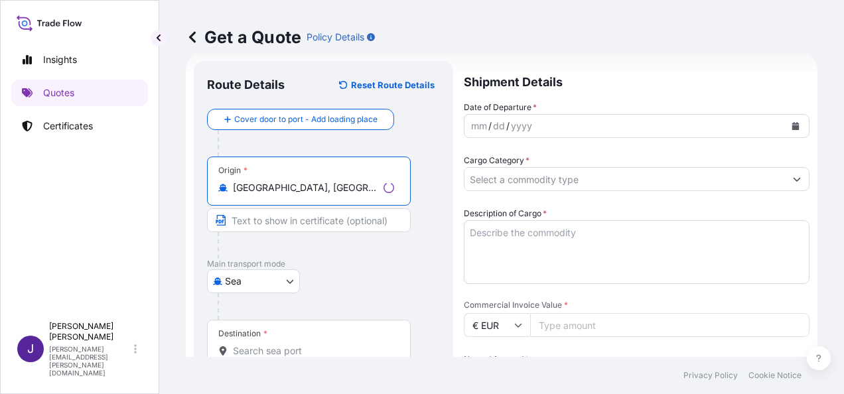
type input "[GEOGRAPHIC_DATA], [GEOGRAPHIC_DATA]"
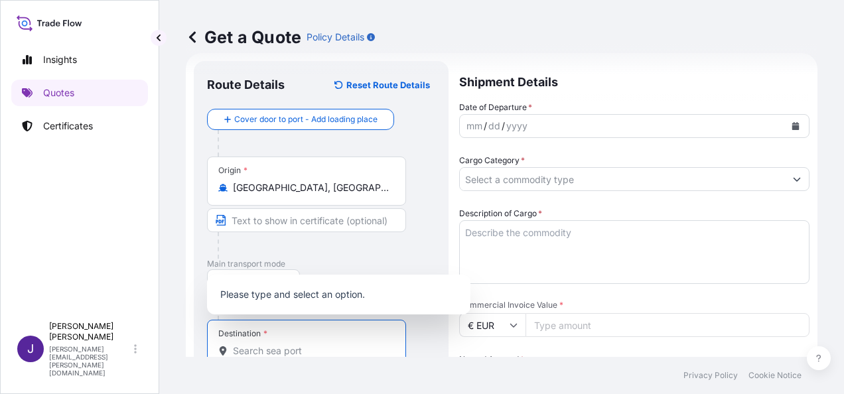
click at [260, 353] on input "Destination *" at bounding box center [311, 350] width 157 height 13
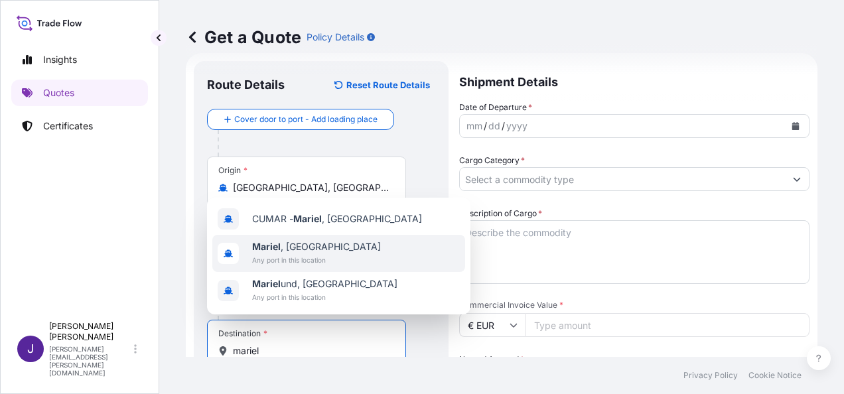
click at [295, 254] on span "Any port in this location" at bounding box center [316, 260] width 129 height 13
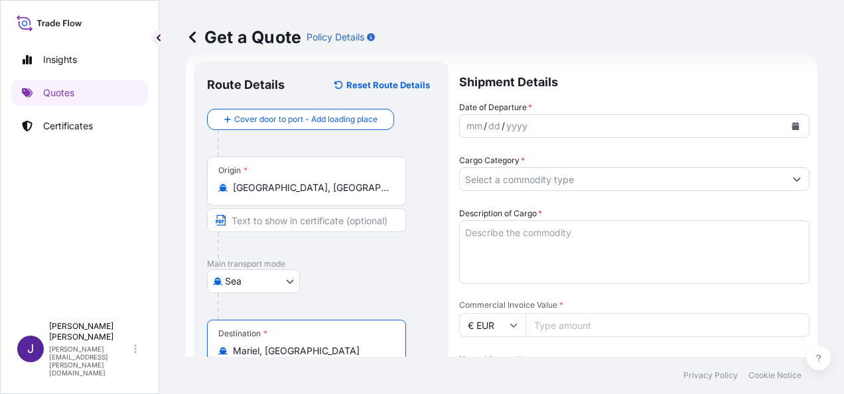
type input "Mariel, [GEOGRAPHIC_DATA]"
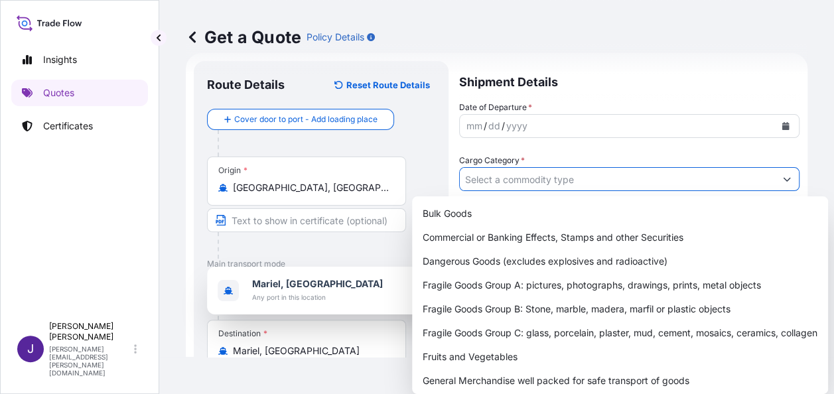
click at [607, 182] on input "Cargo Category *" at bounding box center [617, 179] width 315 height 24
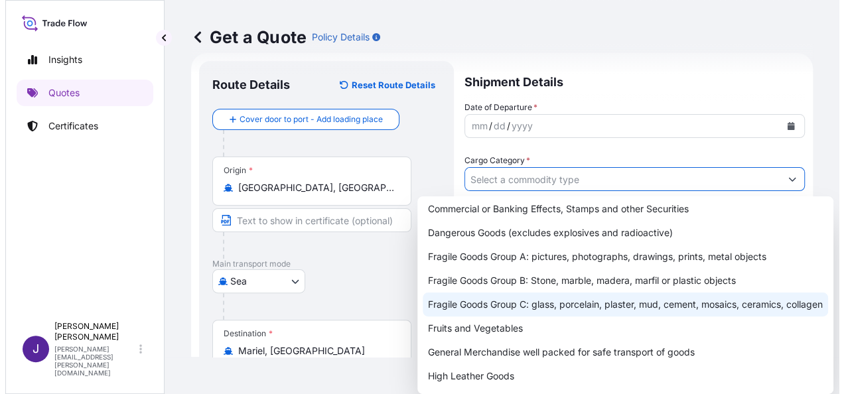
scroll to position [66, 0]
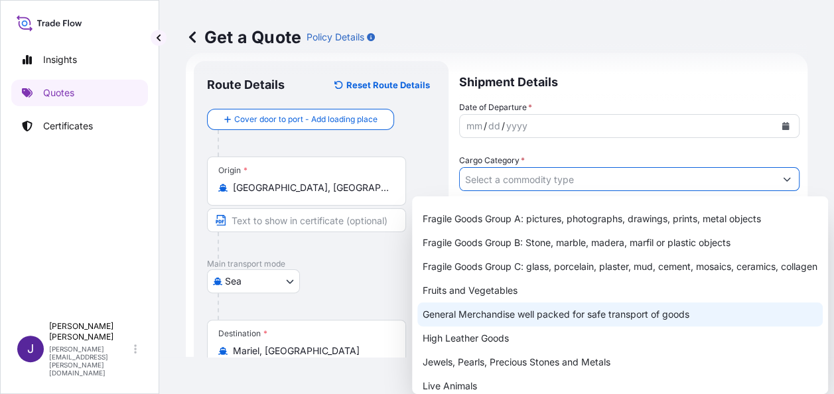
click at [504, 327] on div "General Merchandise well packed for safe transport of goods" at bounding box center [620, 315] width 406 height 24
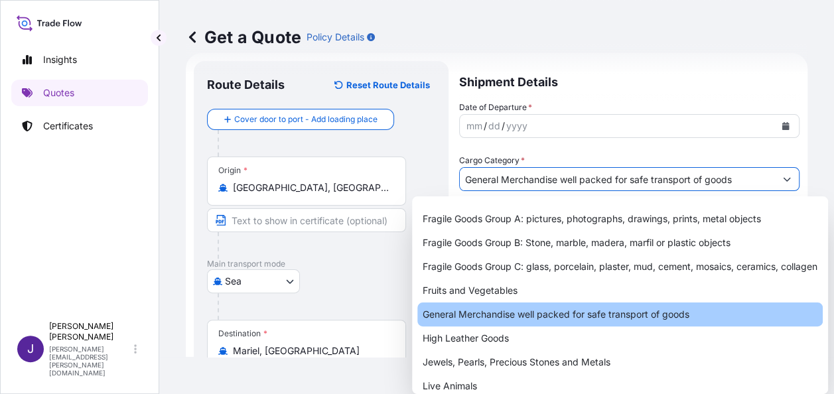
type input "General Merchandise well packed for safe transport of goods"
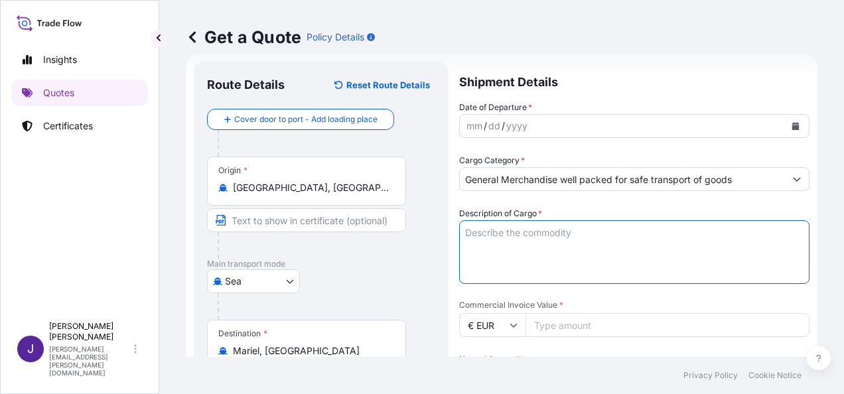
click at [518, 228] on textarea "Description of Cargo *" at bounding box center [634, 252] width 350 height 64
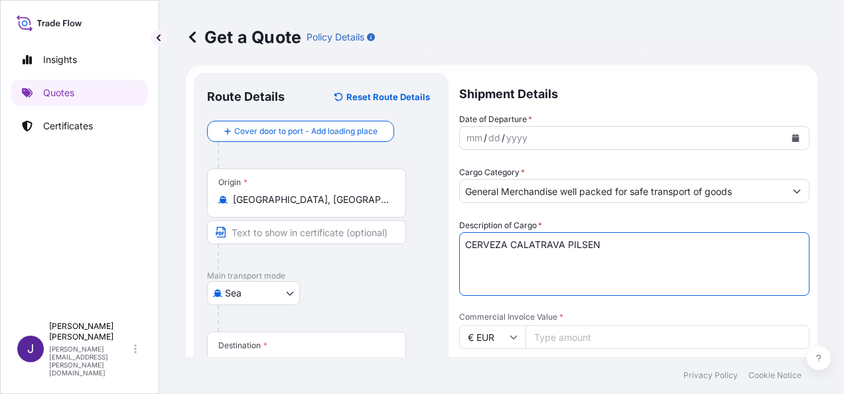
type textarea "CERVEZA CALATRAVA PILSEN"
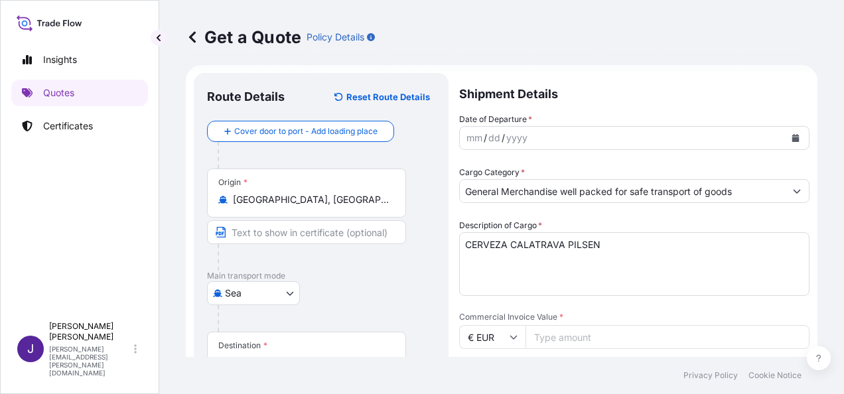
click at [792, 134] on icon "Calendar" at bounding box center [795, 138] width 7 height 8
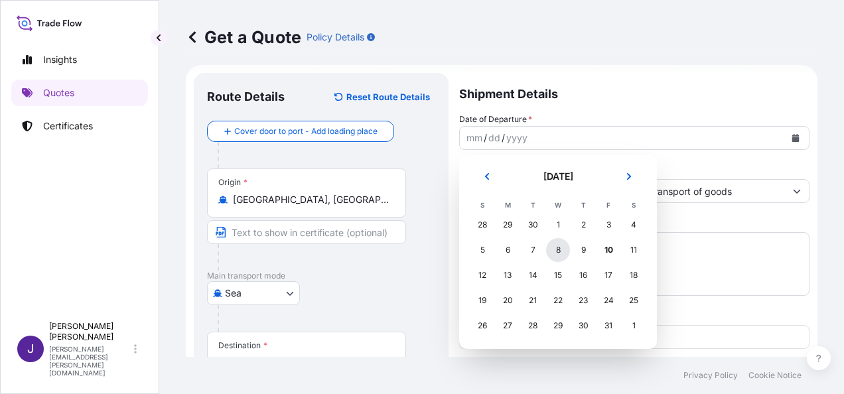
click at [552, 252] on div "8" at bounding box center [558, 250] width 24 height 24
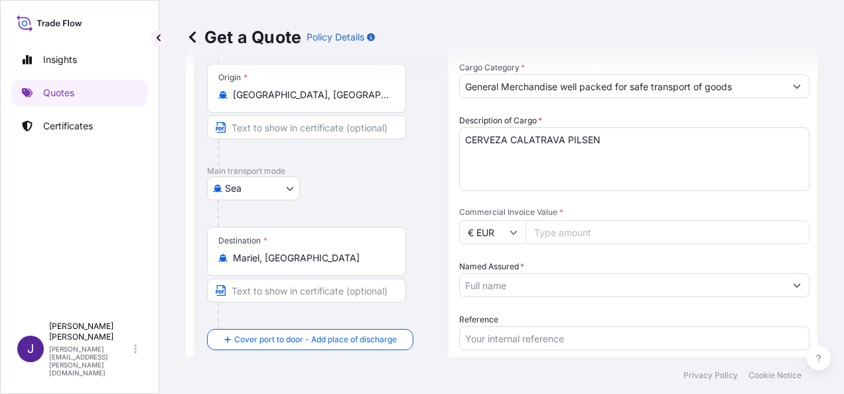
scroll to position [142, 0]
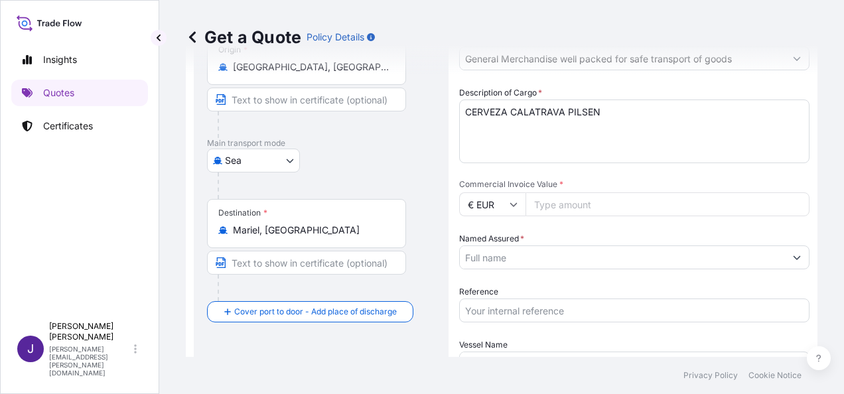
click at [654, 208] on input "Commercial Invoice Value *" at bounding box center [668, 204] width 284 height 24
